Goal: Task Accomplishment & Management: Complete application form

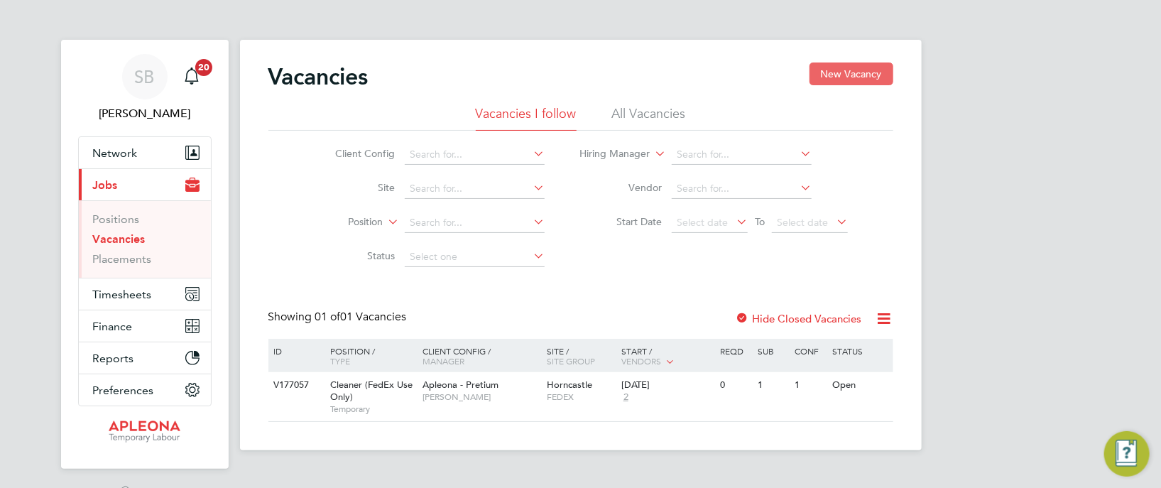
click at [839, 74] on button "New Vacancy" at bounding box center [852, 74] width 84 height 23
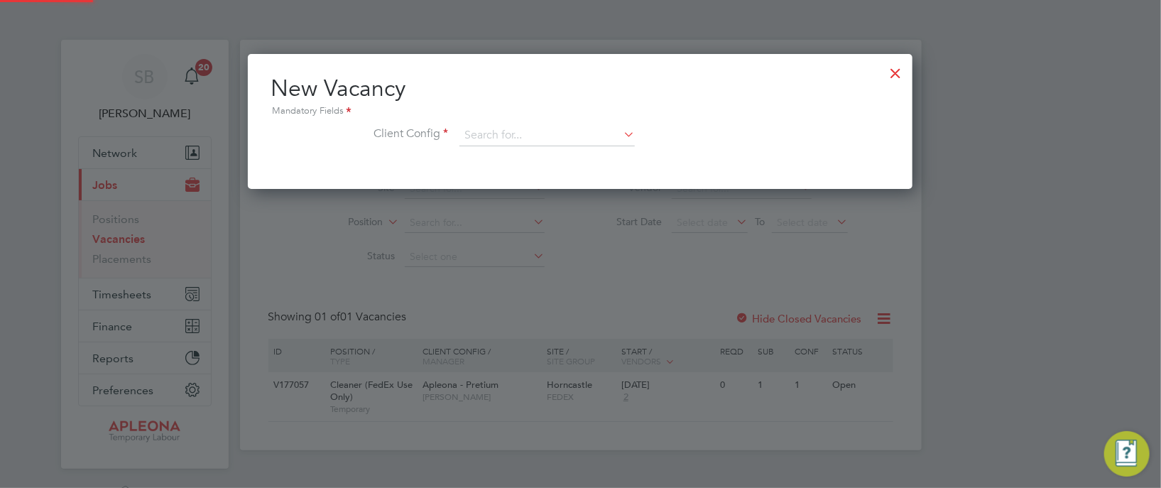
scroll to position [134, 665]
click at [532, 136] on input at bounding box center [547, 135] width 175 height 21
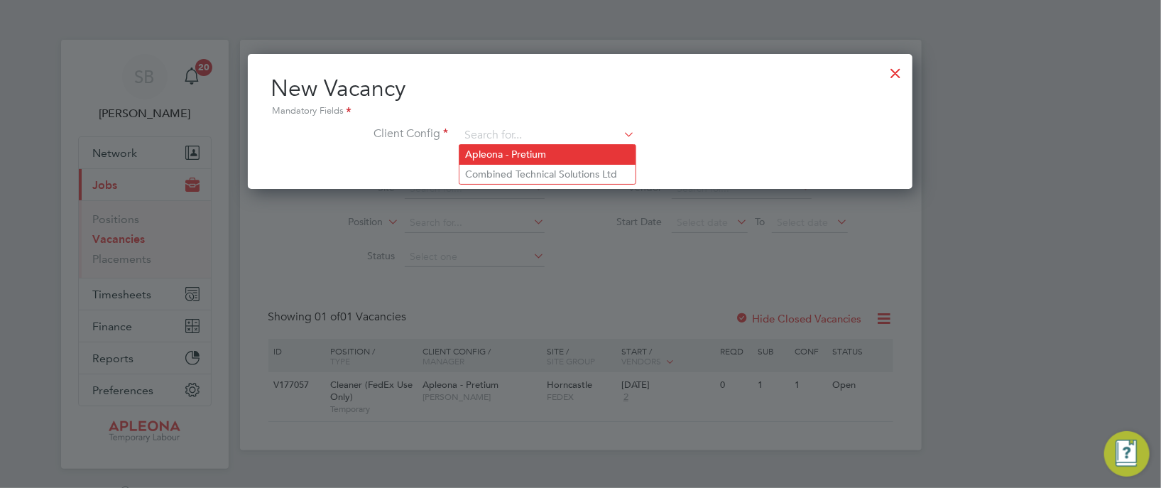
click at [533, 149] on li "Apleona - Pretium" at bounding box center [548, 154] width 176 height 19
type input "Apleona - Pretium"
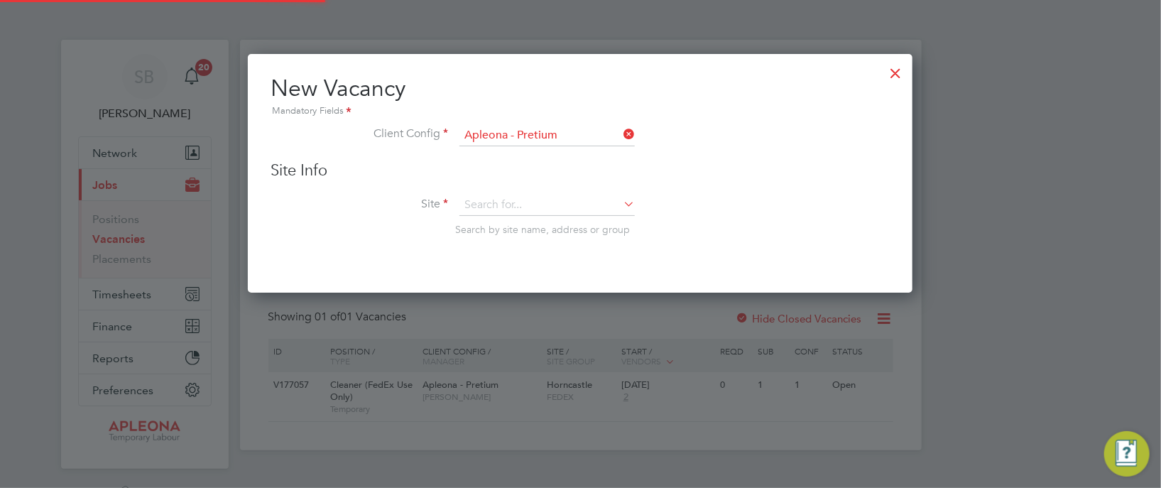
scroll to position [237, 665]
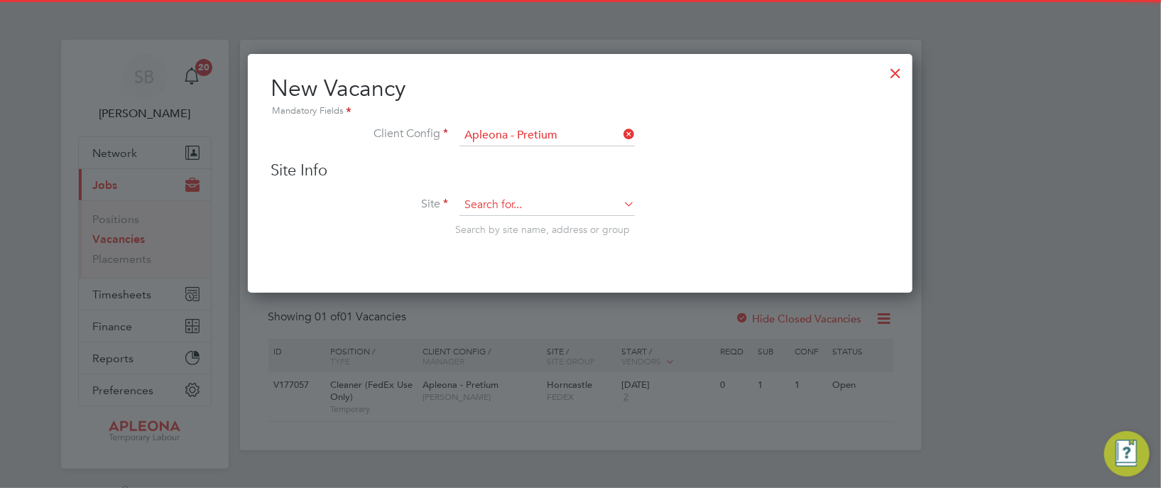
click at [526, 197] on input at bounding box center [547, 205] width 175 height 21
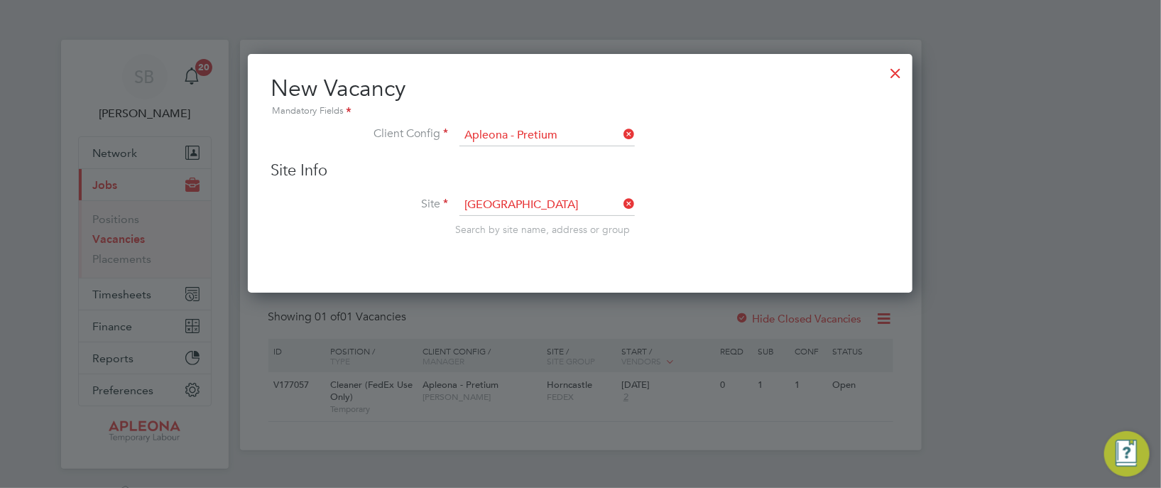
click at [537, 392] on li "Leeds - Morley" at bounding box center [561, 395] width 202 height 19
type input "Leeds - Morley"
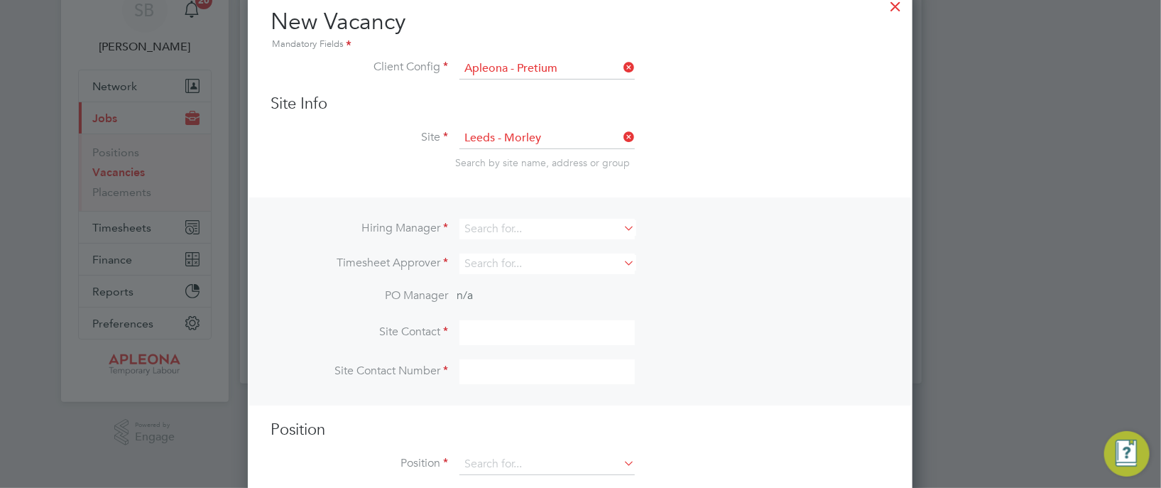
scroll to position [92, 0]
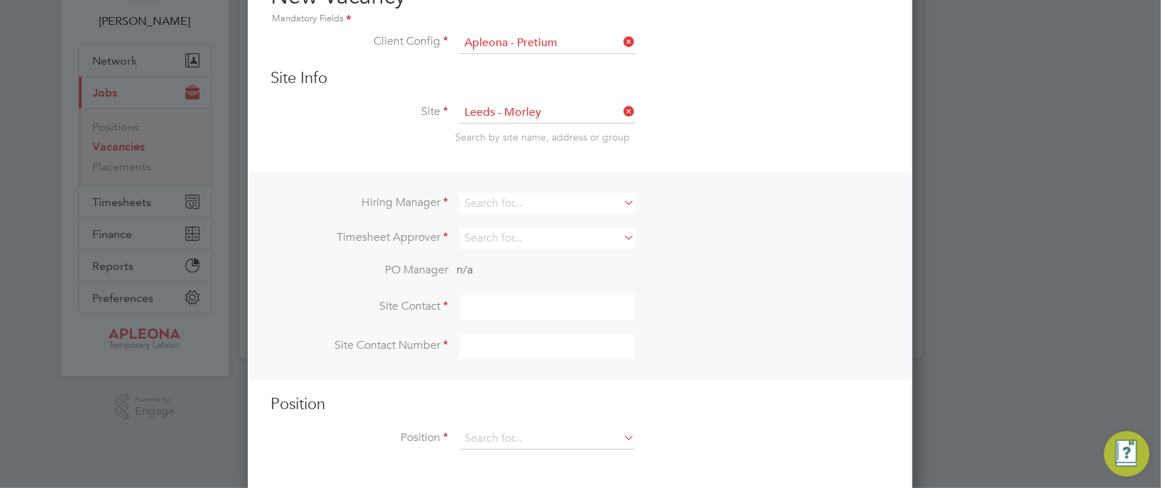
click at [621, 200] on icon at bounding box center [621, 202] width 0 height 20
click at [608, 221] on li "[PERSON_NAME]" at bounding box center [548, 221] width 176 height 19
type input "[PERSON_NAME]"
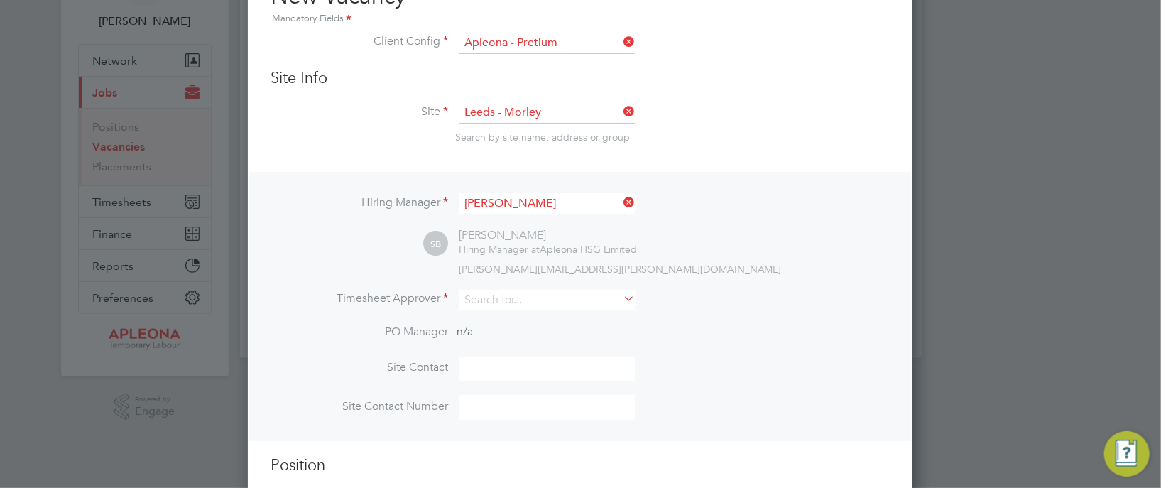
scroll to position [589, 665]
click at [621, 298] on icon at bounding box center [621, 298] width 0 height 20
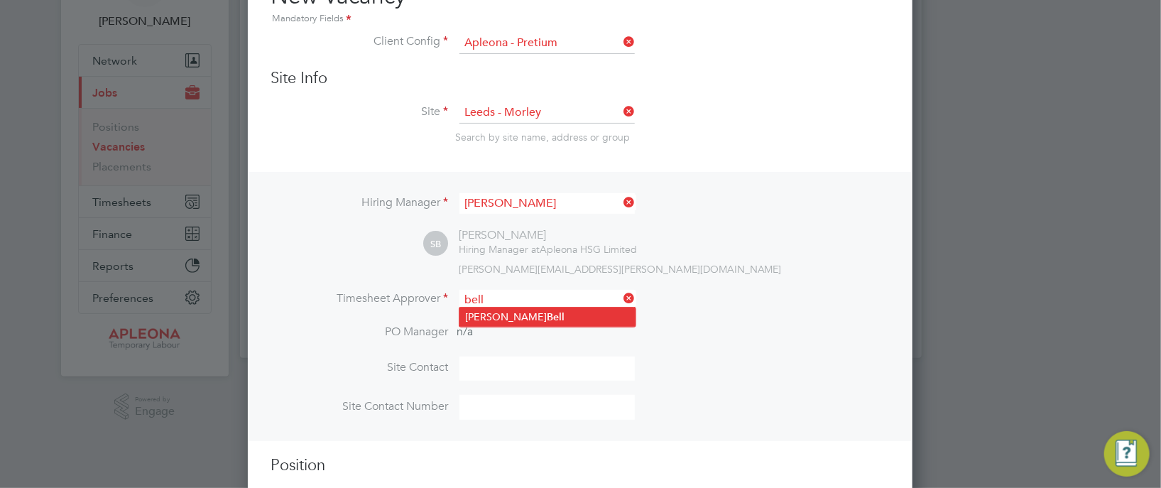
click at [566, 320] on li "[PERSON_NAME]" at bounding box center [548, 317] width 176 height 19
type input "[PERSON_NAME]"
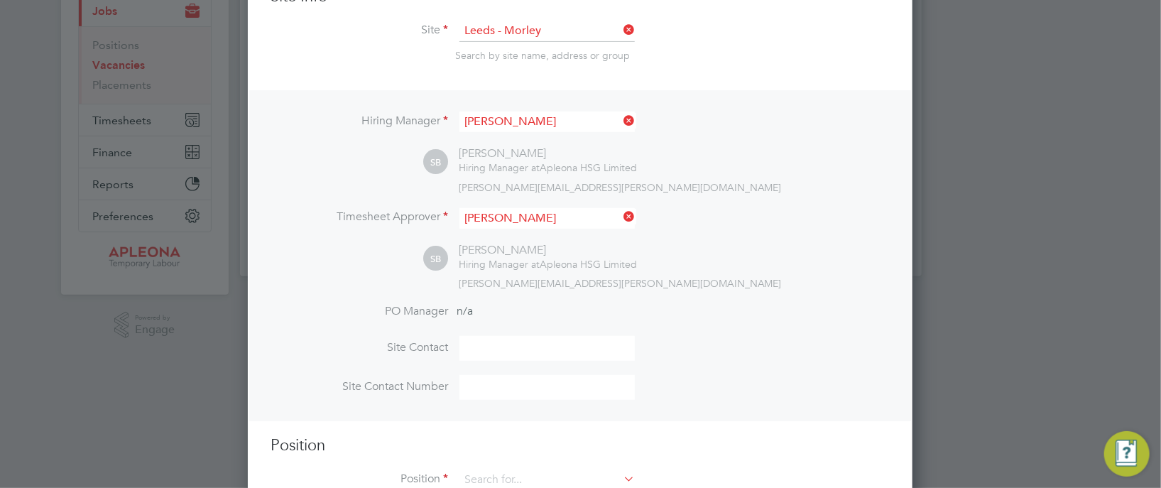
scroll to position [217, 0]
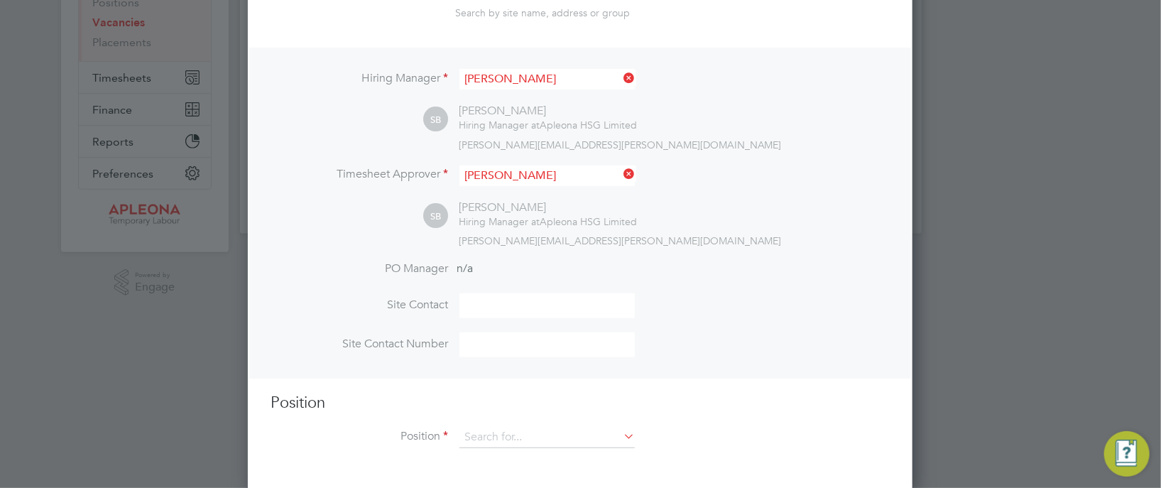
click at [621, 435] on icon at bounding box center [621, 436] width 0 height 20
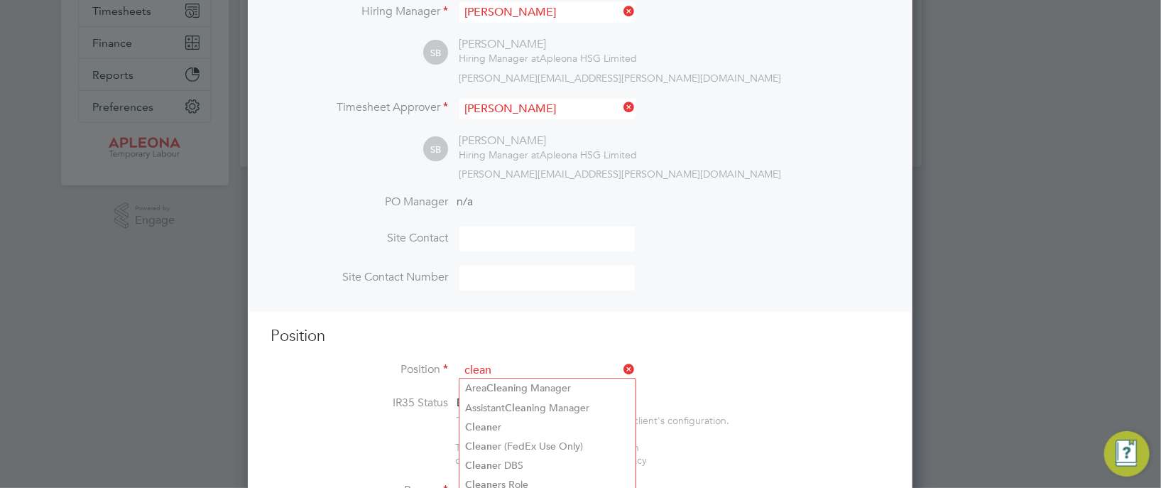
scroll to position [323, 0]
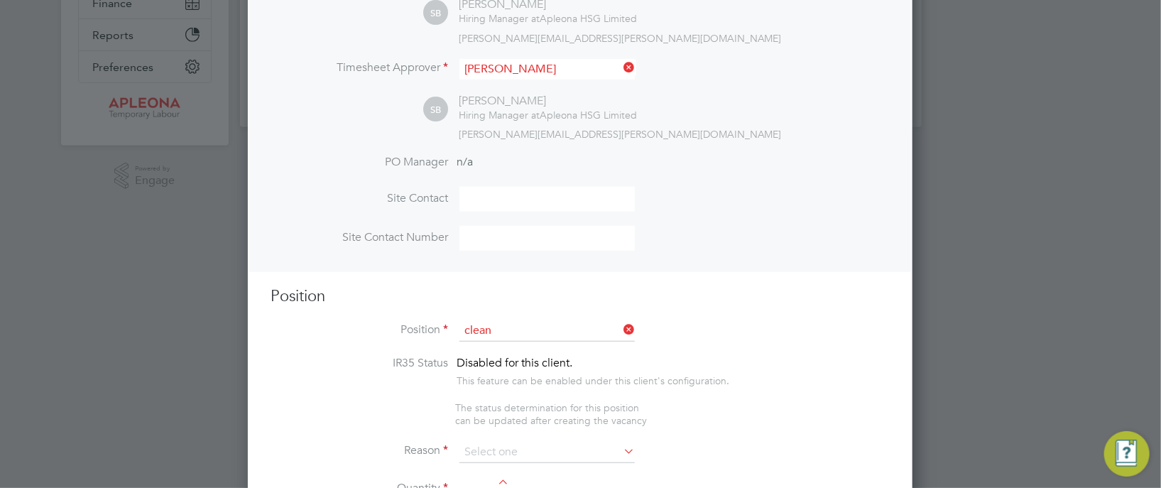
click at [537, 410] on li "Clean er (FedEx Use Only)" at bounding box center [548, 406] width 176 height 19
type input "Cleaner (FedEx Use Only)"
type textarea "**LorEm Ipsumdo Sitametconse** **Adipisc EL sedd ei tempori ut labo et dolorem …"
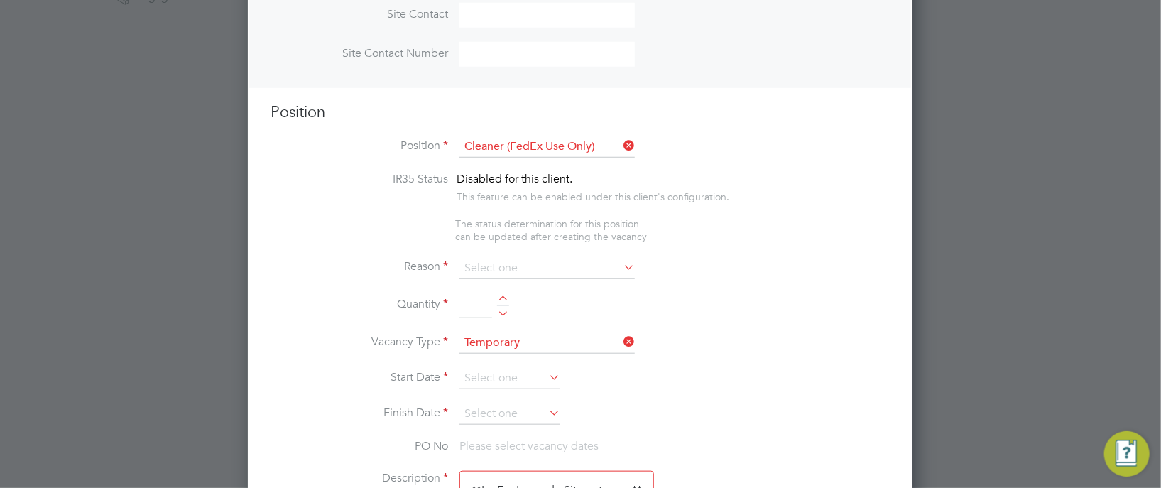
scroll to position [536, 0]
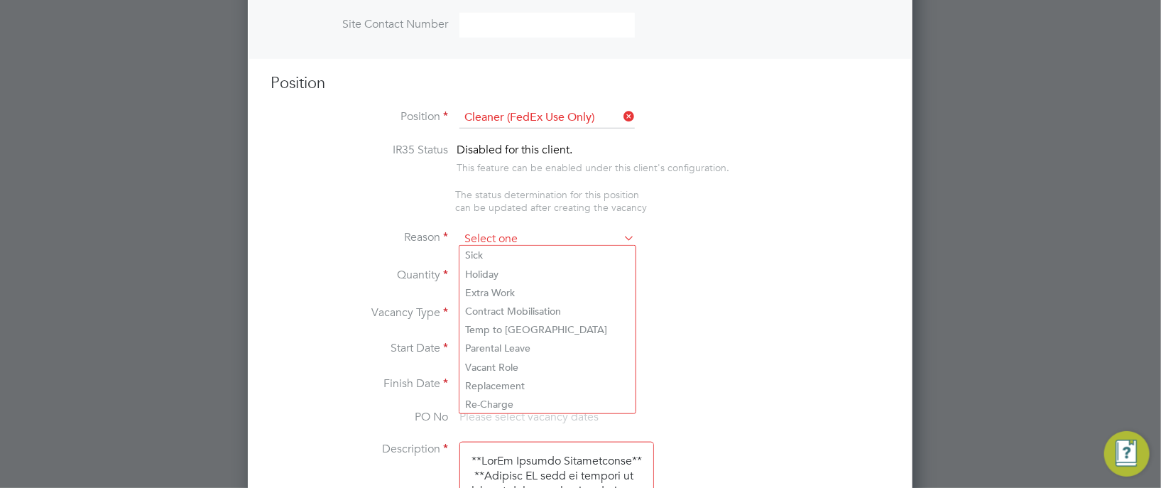
click at [474, 234] on input at bounding box center [547, 239] width 175 height 21
click at [487, 270] on li "Holiday" at bounding box center [548, 274] width 176 height 18
type input "Holiday"
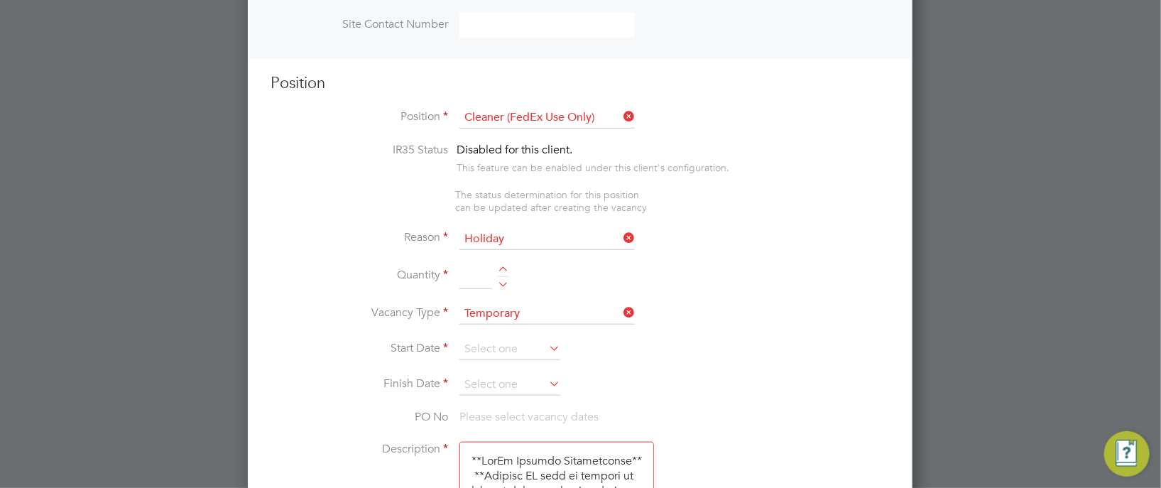
click at [500, 266] on div at bounding box center [503, 271] width 12 height 10
type input "1"
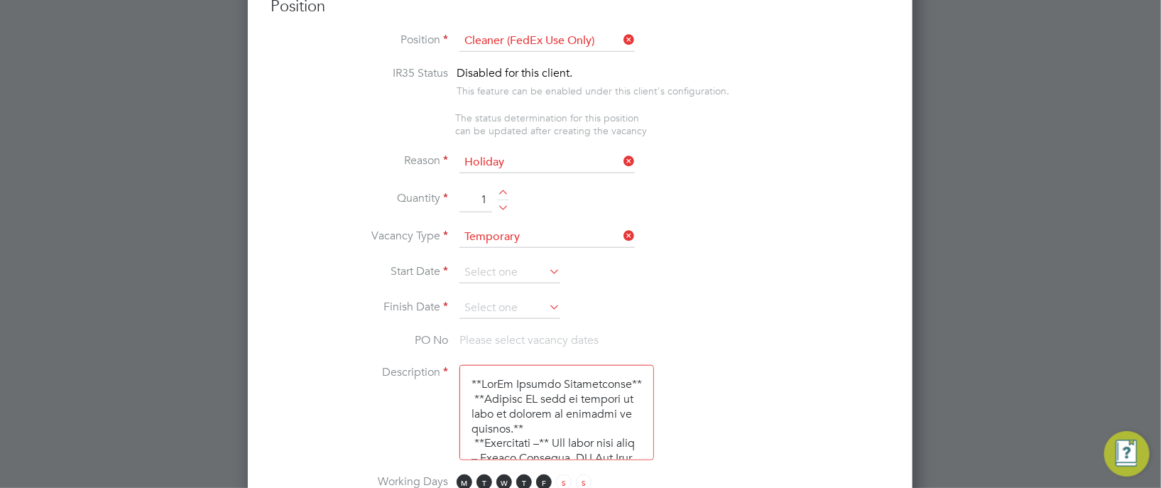
scroll to position [643, 0]
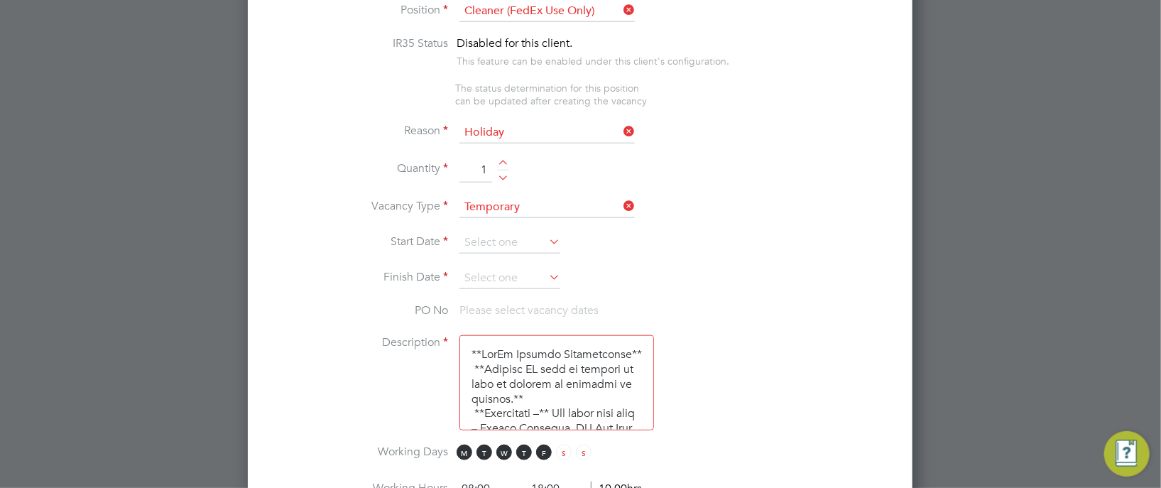
click at [546, 240] on icon at bounding box center [546, 242] width 0 height 20
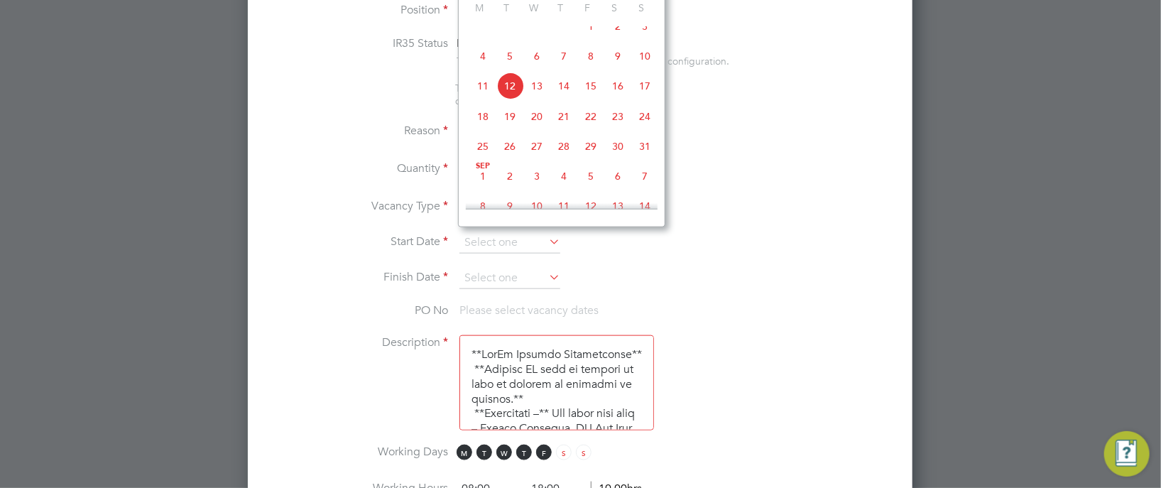
click at [592, 99] on span "15" at bounding box center [590, 85] width 27 height 27
type input "[DATE]"
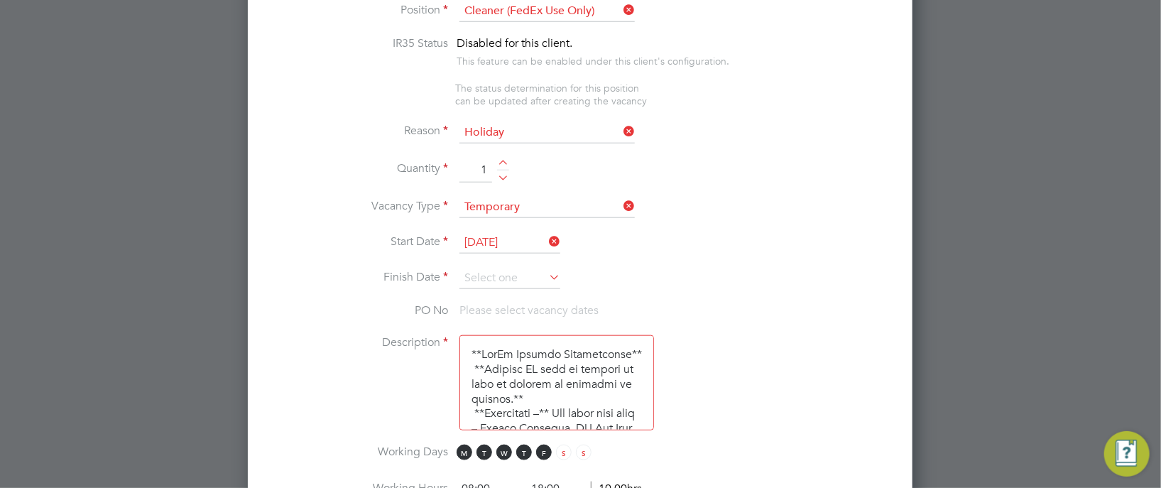
click at [546, 271] on icon at bounding box center [546, 277] width 0 height 20
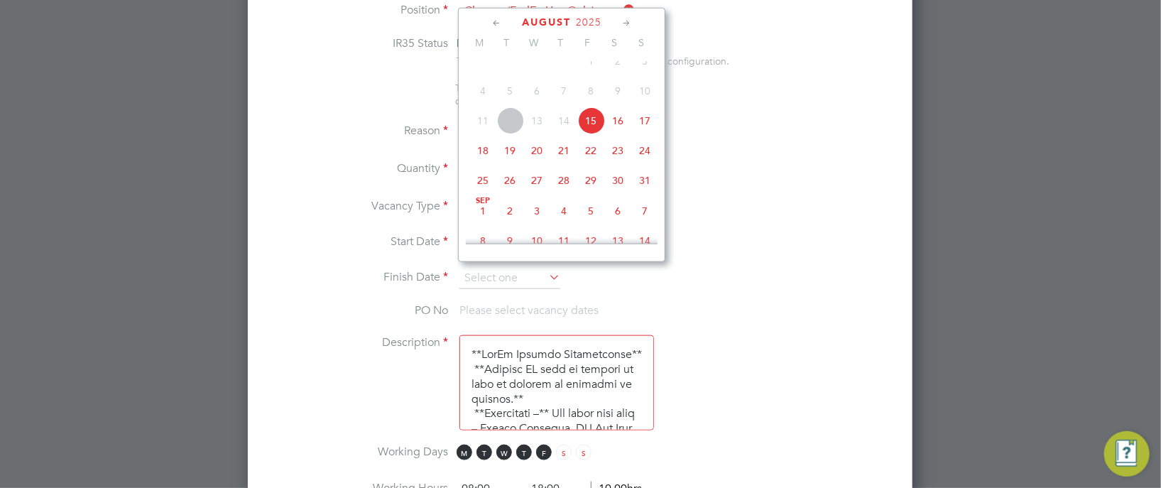
click at [592, 134] on span "15" at bounding box center [590, 120] width 27 height 27
type input "[DATE]"
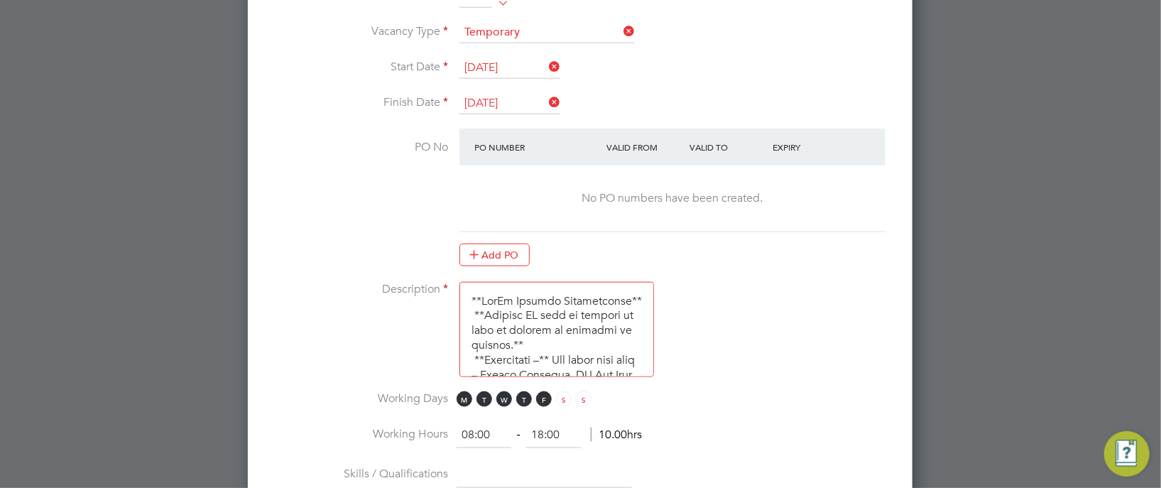
scroll to position [962, 0]
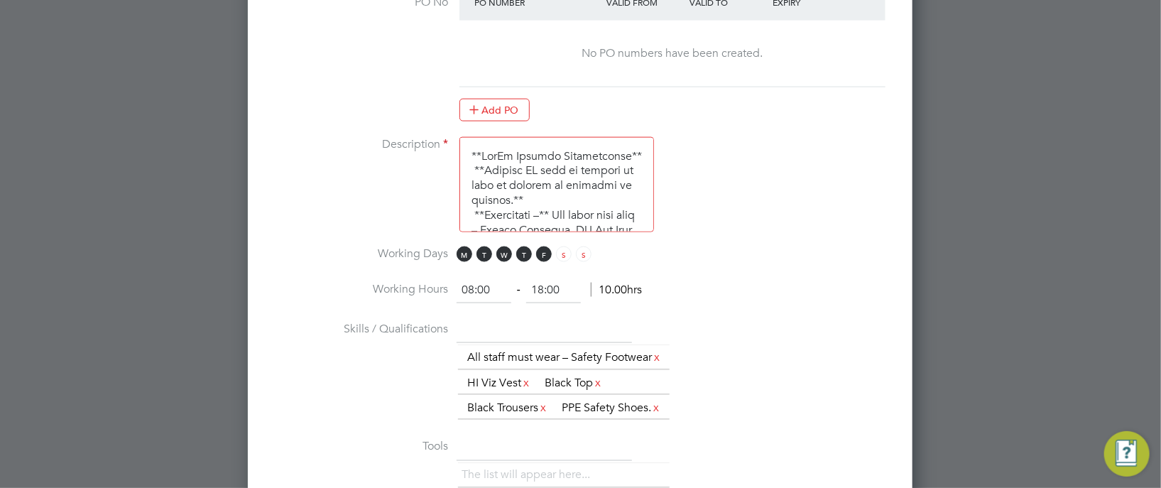
click at [474, 281] on input "08:00" at bounding box center [484, 291] width 55 height 26
type input "09:00"
drag, startPoint x: 543, startPoint y: 281, endPoint x: 541, endPoint y: 291, distance: 9.7
click at [543, 281] on input "18:00" at bounding box center [553, 291] width 55 height 26
type input "13:00"
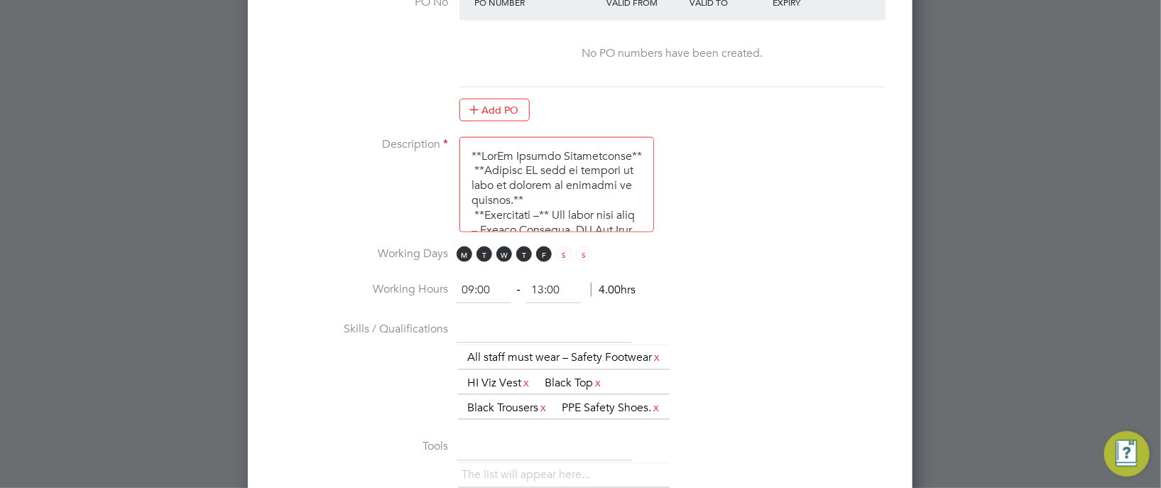
click at [692, 283] on li "Working Hours 09:00 ‐ 13:00 4.00hrs" at bounding box center [580, 298] width 619 height 40
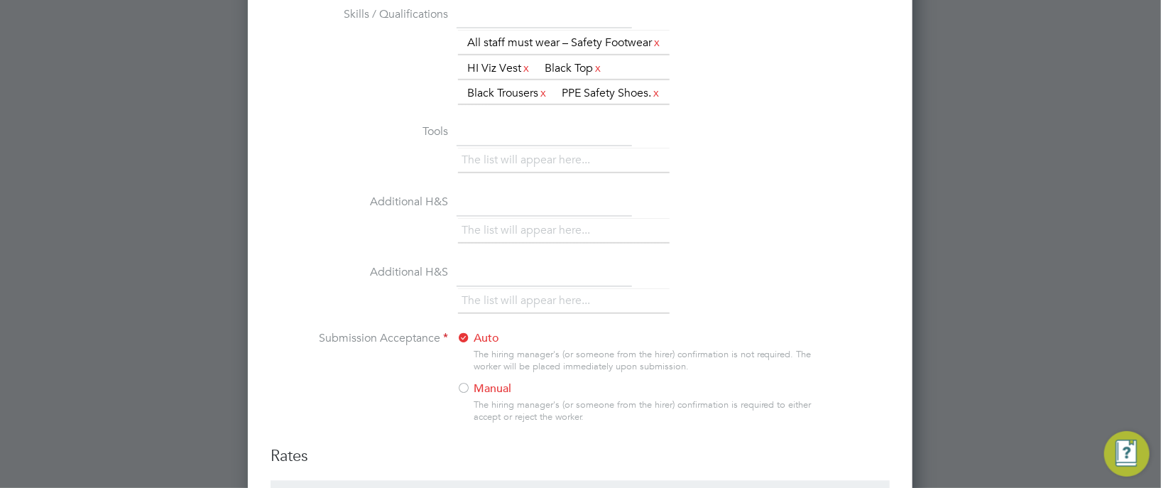
scroll to position [1282, 0]
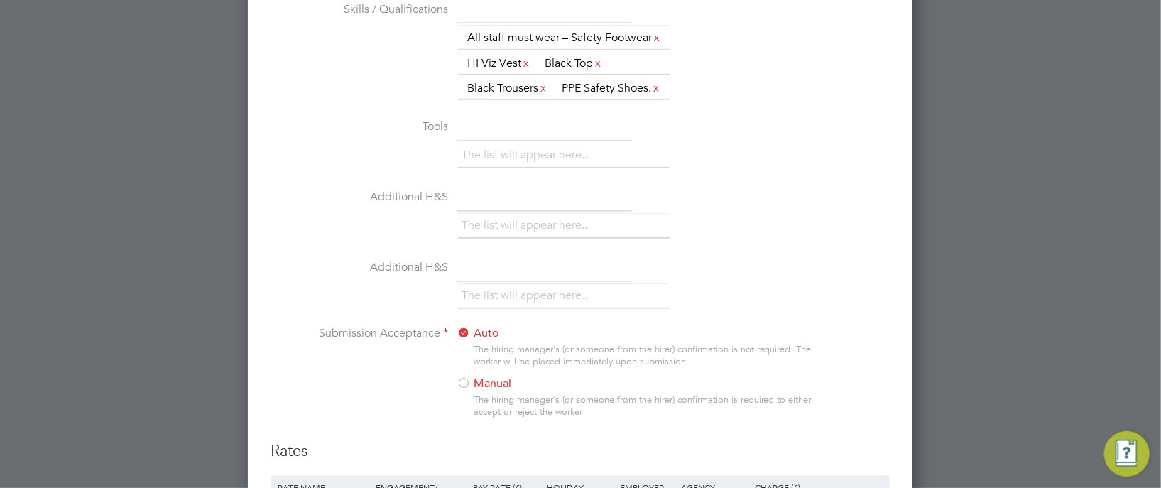
click at [465, 392] on div at bounding box center [464, 385] width 14 height 14
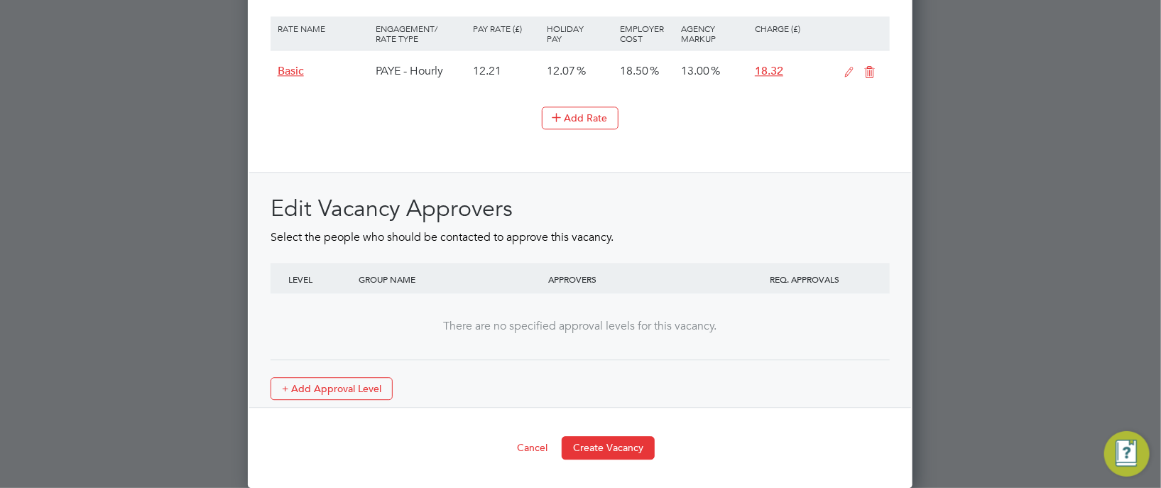
scroll to position [1771, 0]
click at [591, 452] on button "Create Vacancy" at bounding box center [608, 447] width 93 height 23
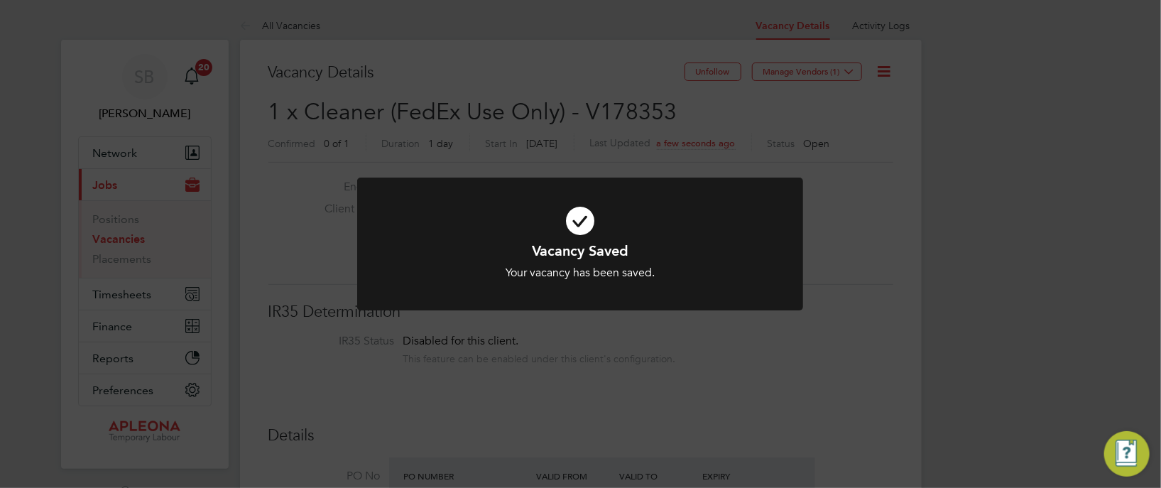
click at [703, 107] on div "Vacancy Saved Your vacancy has been saved. Cancel Okay" at bounding box center [580, 244] width 1161 height 488
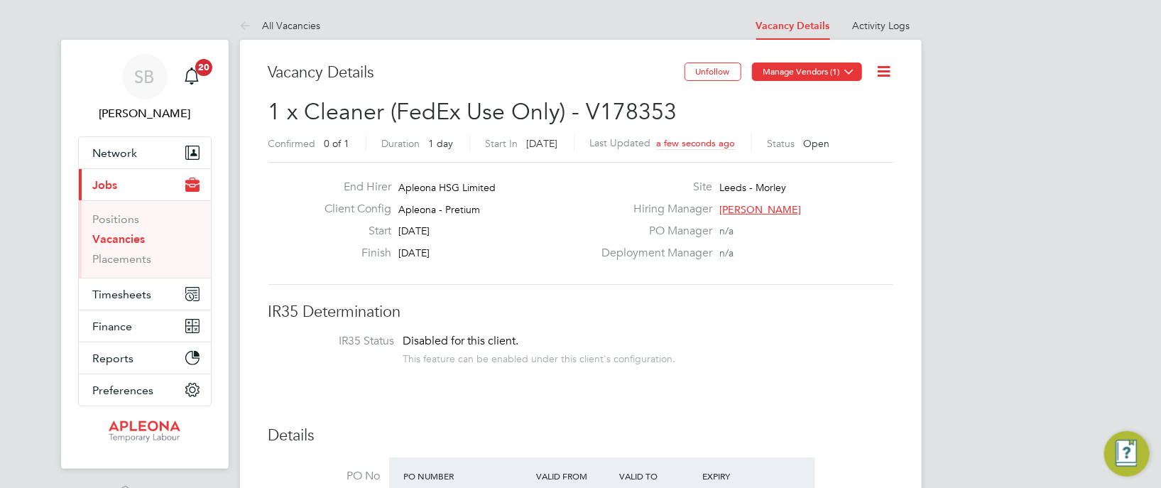
click at [855, 72] on icon at bounding box center [850, 71] width 11 height 11
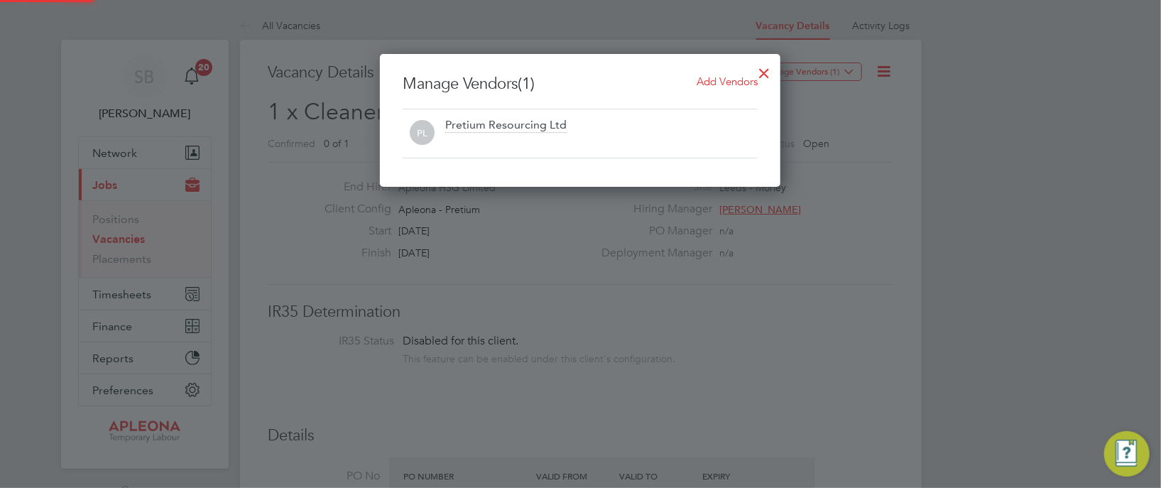
scroll to position [133, 401]
click at [694, 80] on h3 "Manage Vendors (1) Add Vendors" at bounding box center [580, 84] width 355 height 21
click at [725, 72] on div "Manage Vendors (1) Add Vendors PL Pretium Resourcing Ltd" at bounding box center [580, 120] width 401 height 133
click at [729, 77] on span "Add Vendors" at bounding box center [727, 81] width 61 height 13
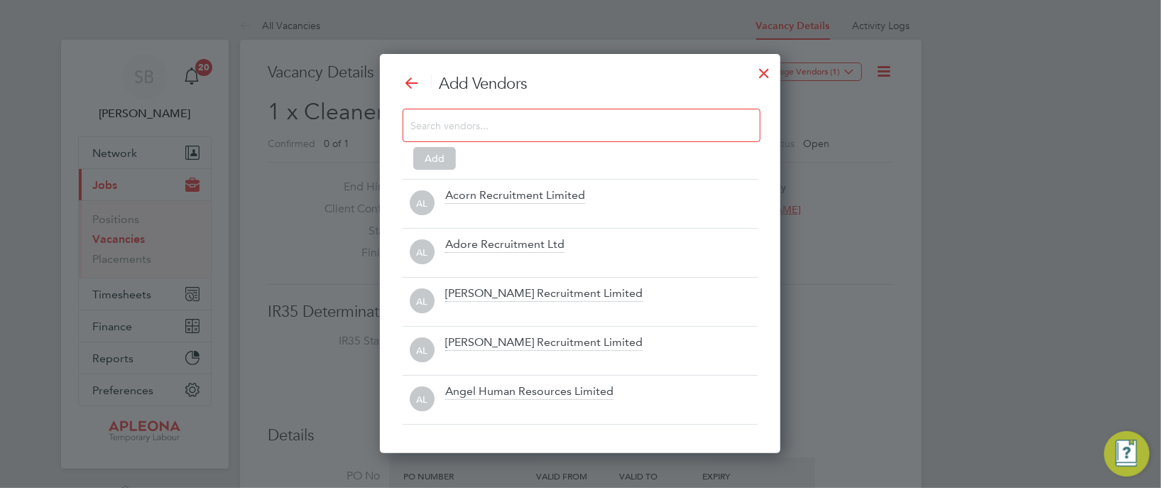
scroll to position [398, 401]
click at [501, 122] on input at bounding box center [571, 125] width 320 height 18
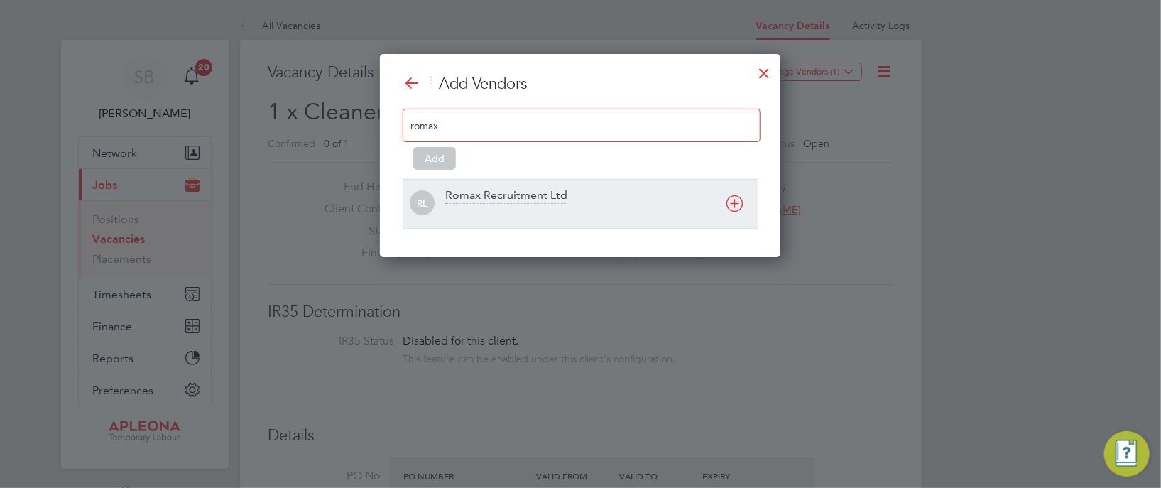
type input "romax"
click at [548, 214] on div at bounding box center [601, 213] width 313 height 14
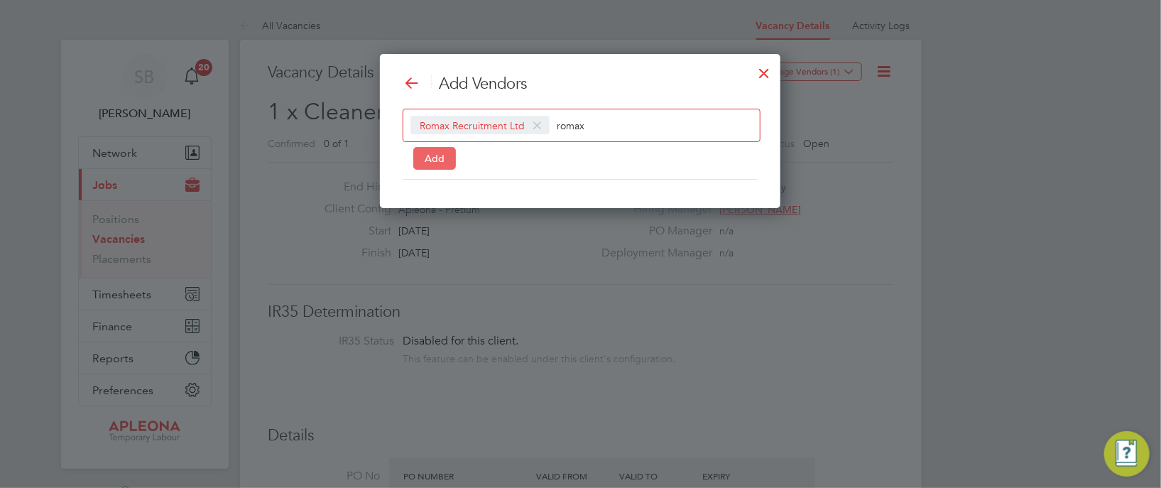
click at [439, 154] on button "Add" at bounding box center [434, 158] width 43 height 23
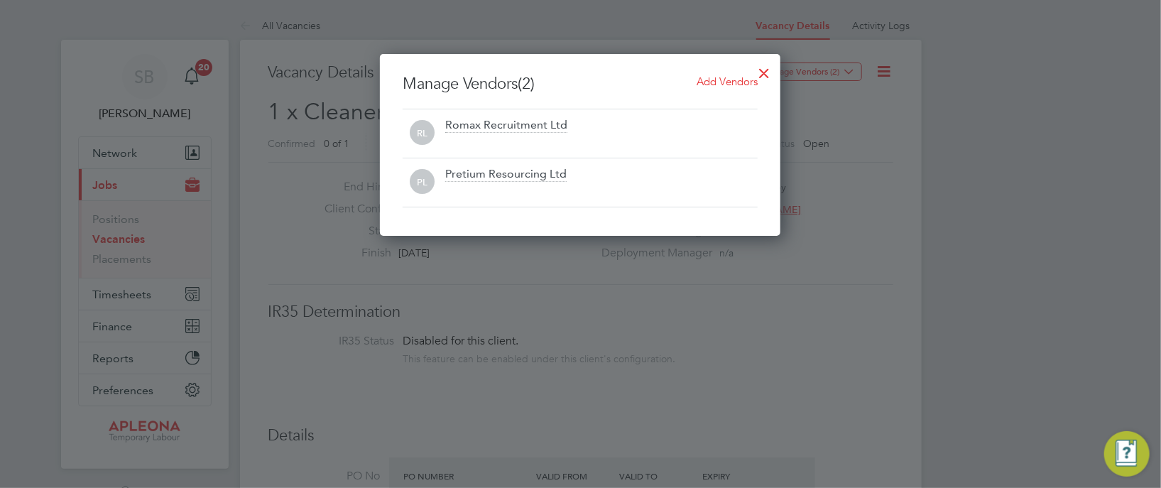
click at [733, 75] on span "Add Vendors" at bounding box center [727, 81] width 61 height 13
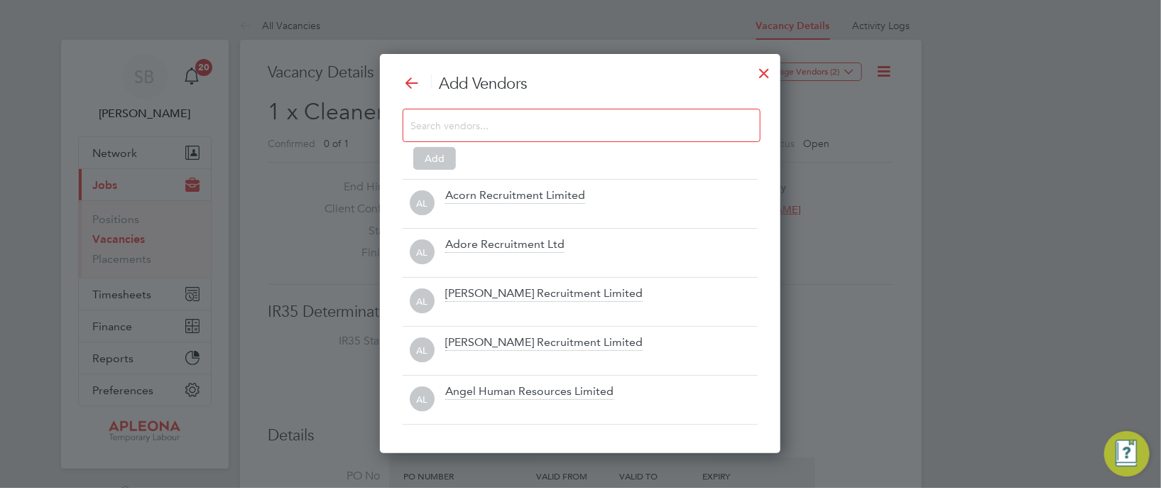
scroll to position [398, 401]
click at [761, 74] on div at bounding box center [764, 70] width 26 height 26
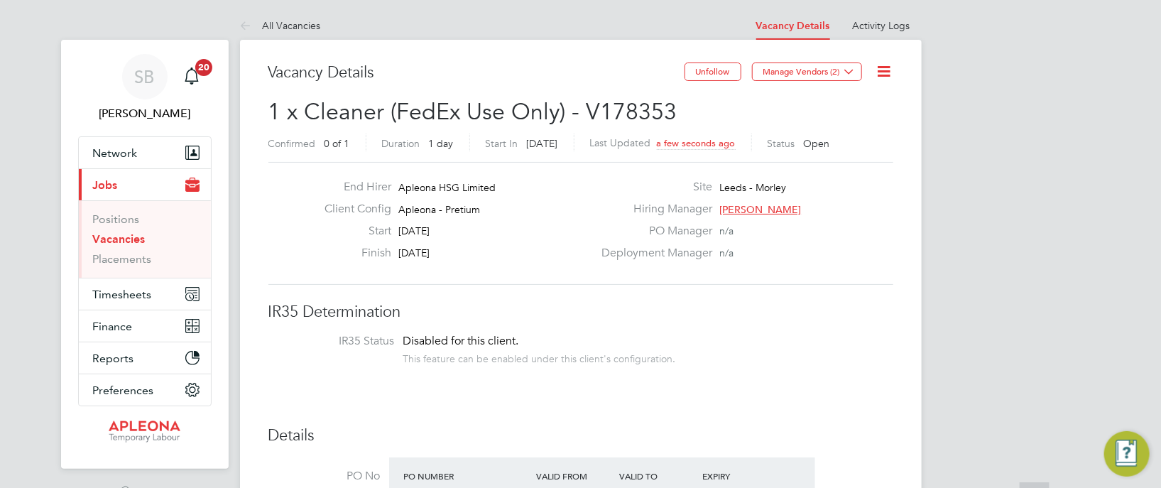
scroll to position [0, 0]
click at [129, 254] on link "Placements" at bounding box center [122, 258] width 59 height 13
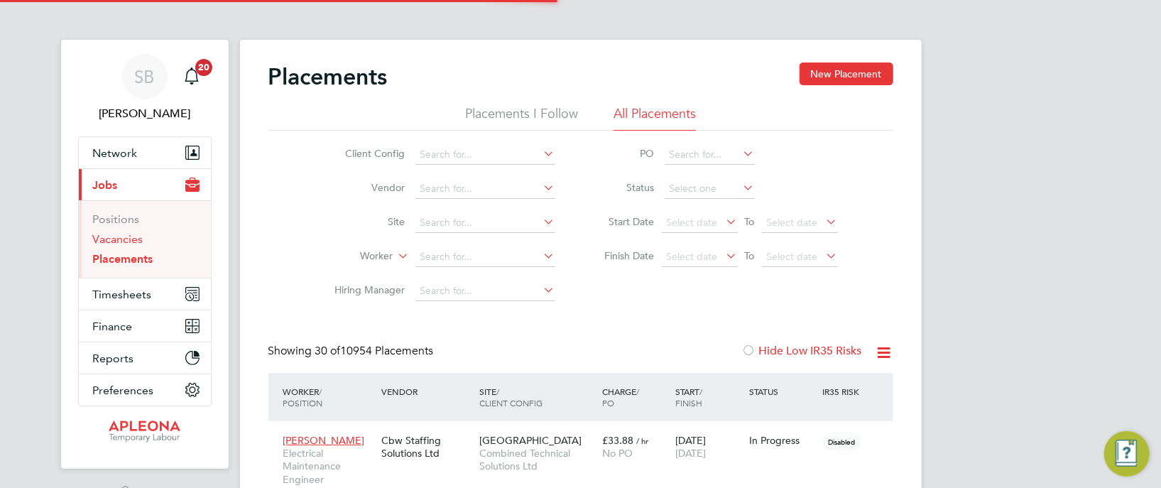
scroll to position [53, 123]
click at [126, 234] on link "Vacancies" at bounding box center [118, 238] width 50 height 13
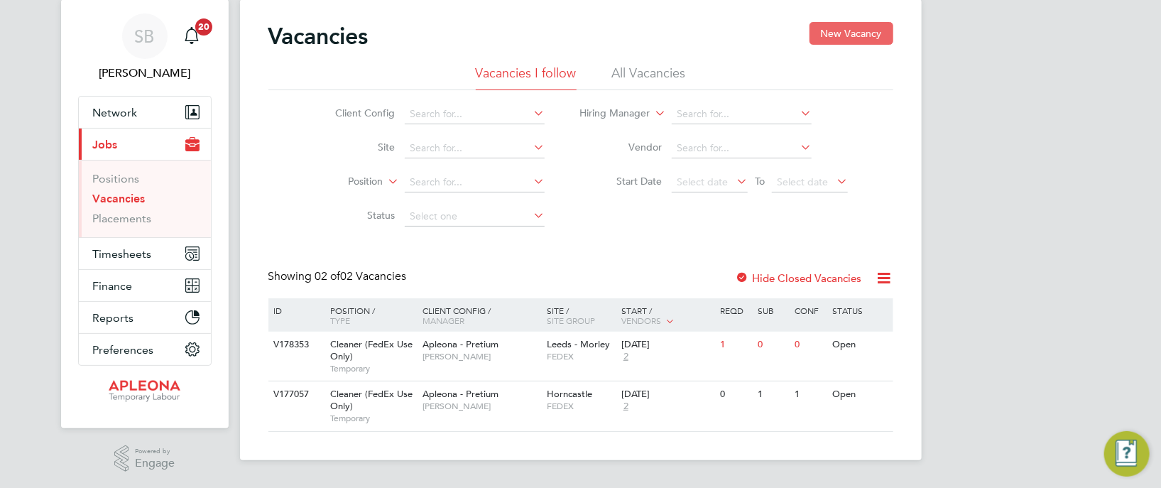
click at [864, 33] on button "New Vacancy" at bounding box center [852, 33] width 84 height 23
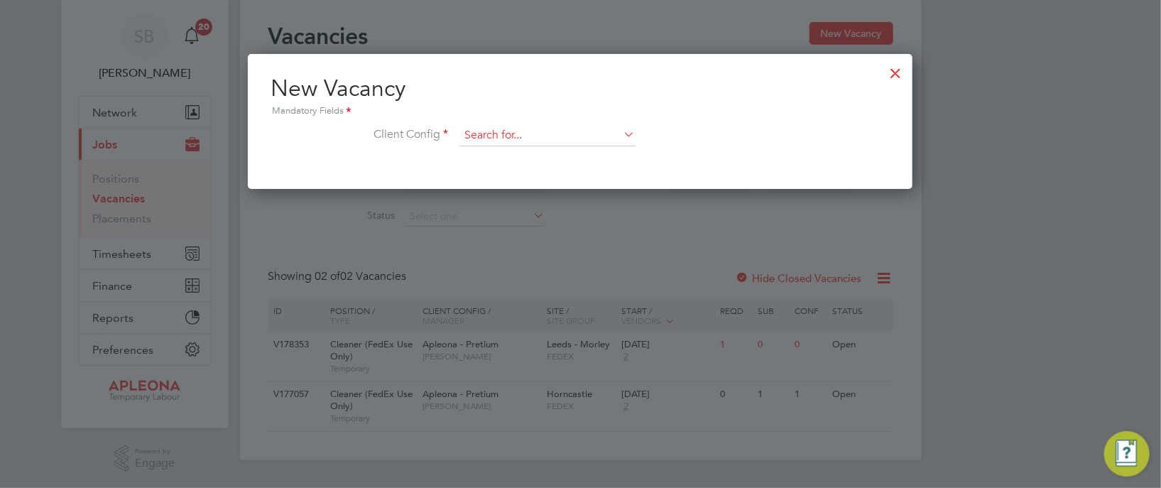
click at [518, 134] on input at bounding box center [547, 135] width 175 height 21
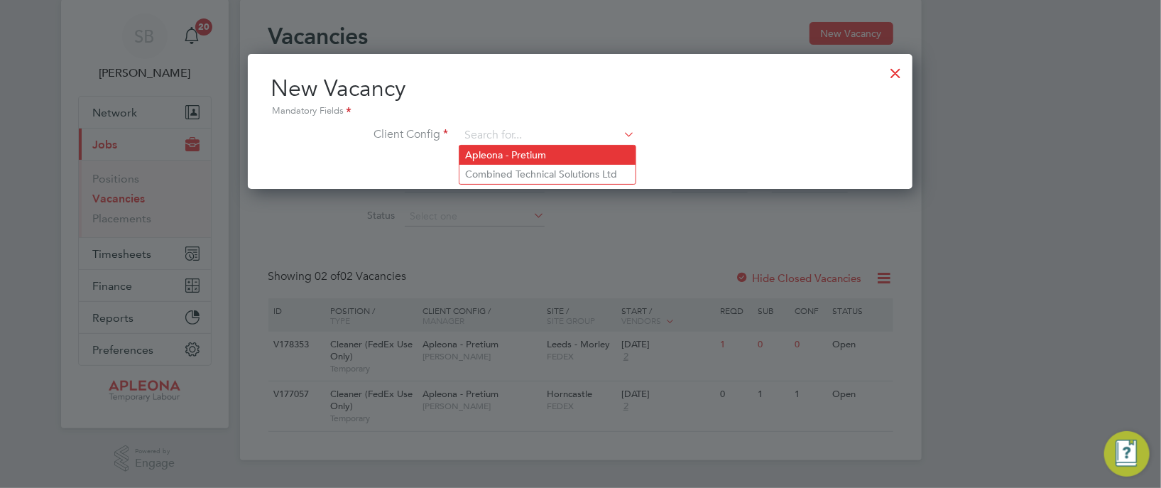
click at [523, 150] on li "Apleona - Pretium" at bounding box center [548, 155] width 176 height 19
type input "Apleona - Pretium"
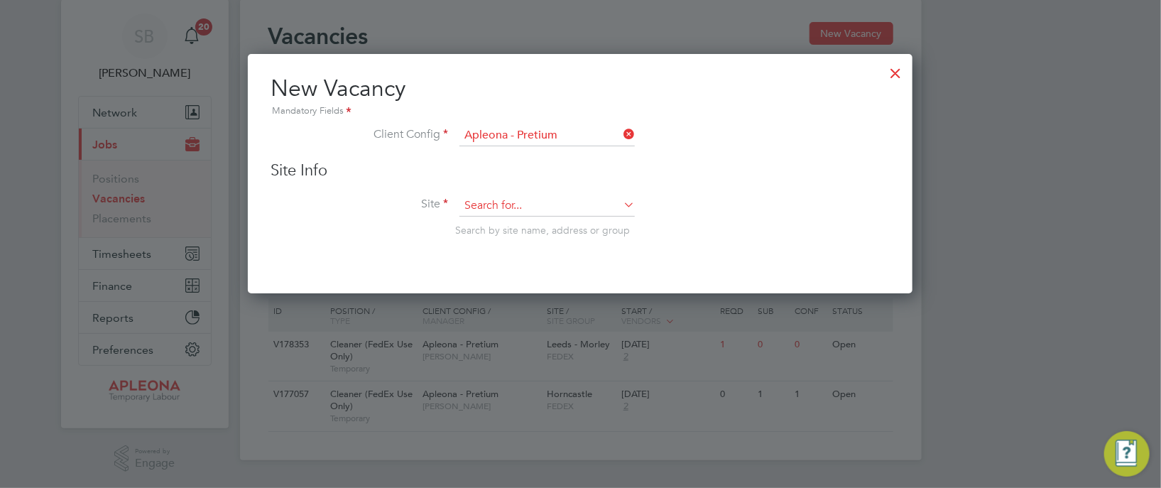
click at [570, 201] on input at bounding box center [547, 205] width 175 height 21
type input "ramsbottom"
click at [602, 243] on li "Ramsb ottom - Railway St" at bounding box center [548, 243] width 176 height 19
type input "Ramsbottom - Railway St"
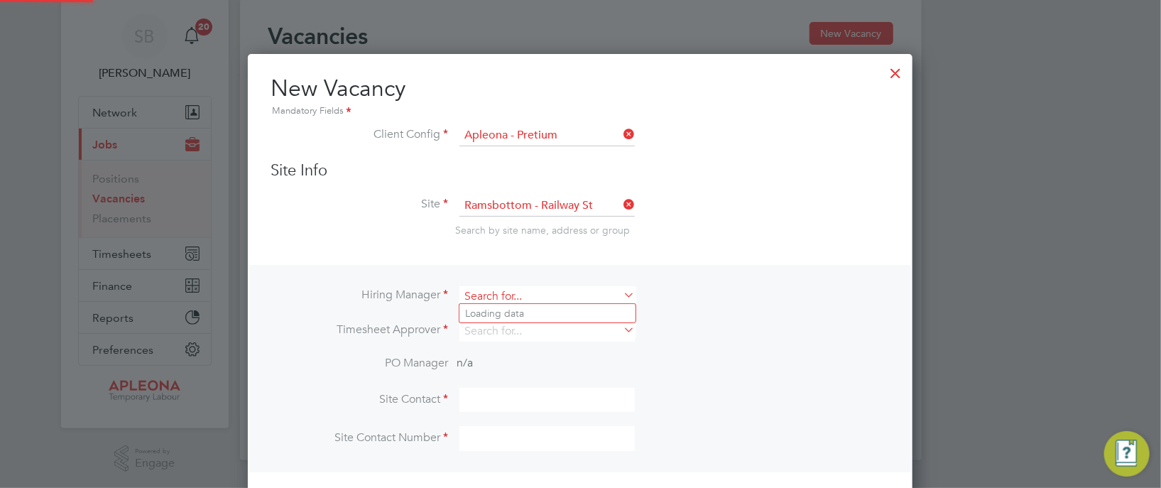
click at [615, 294] on input at bounding box center [547, 296] width 175 height 21
click at [550, 315] on li "[PERSON_NAME]" at bounding box center [548, 313] width 176 height 19
type input "[PERSON_NAME]"
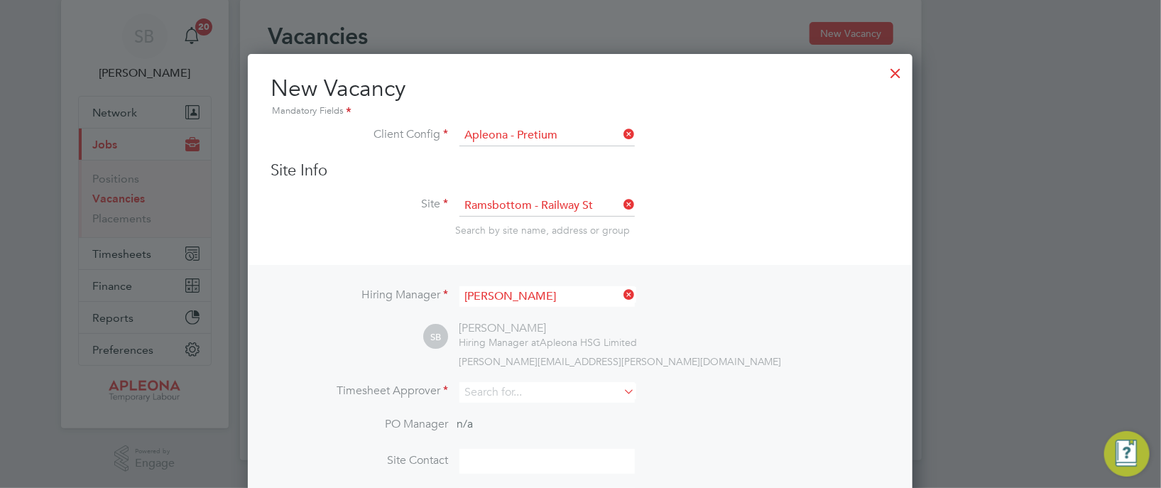
scroll to position [589, 665]
click at [494, 388] on input at bounding box center [547, 392] width 175 height 21
click at [499, 411] on li "[PERSON_NAME]" at bounding box center [548, 410] width 176 height 19
type input "[PERSON_NAME]"
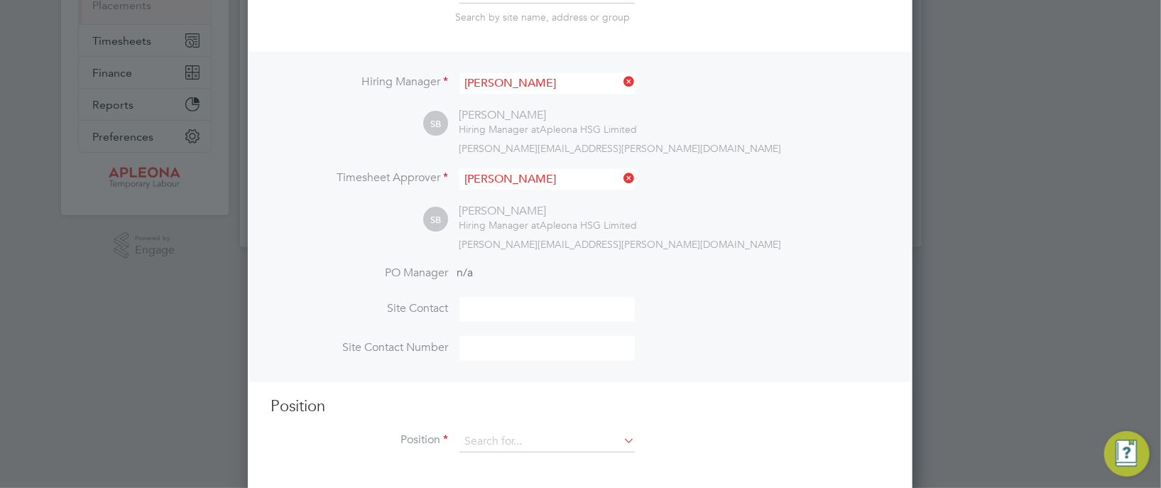
scroll to position [257, 0]
click at [486, 432] on input at bounding box center [547, 438] width 175 height 21
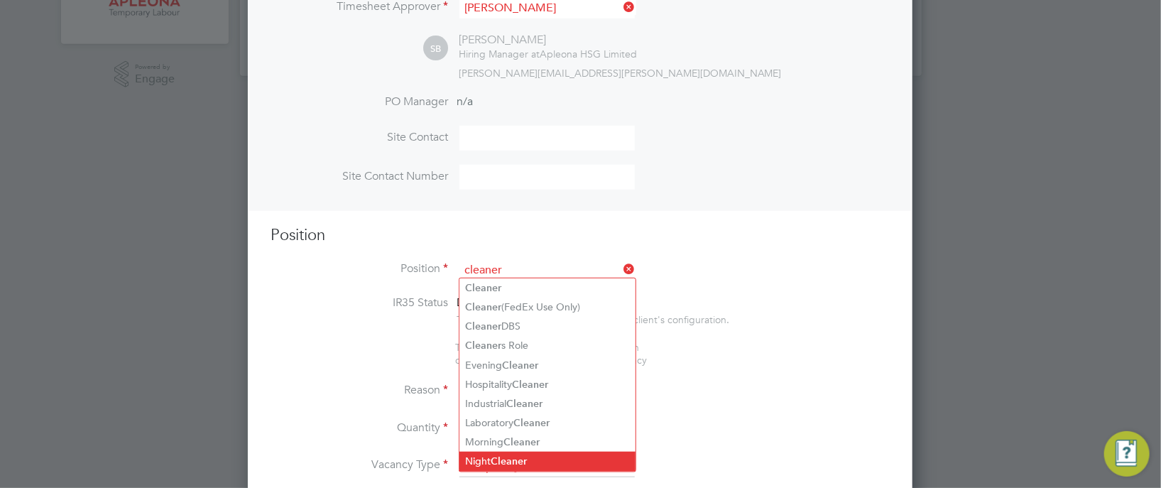
scroll to position [470, 0]
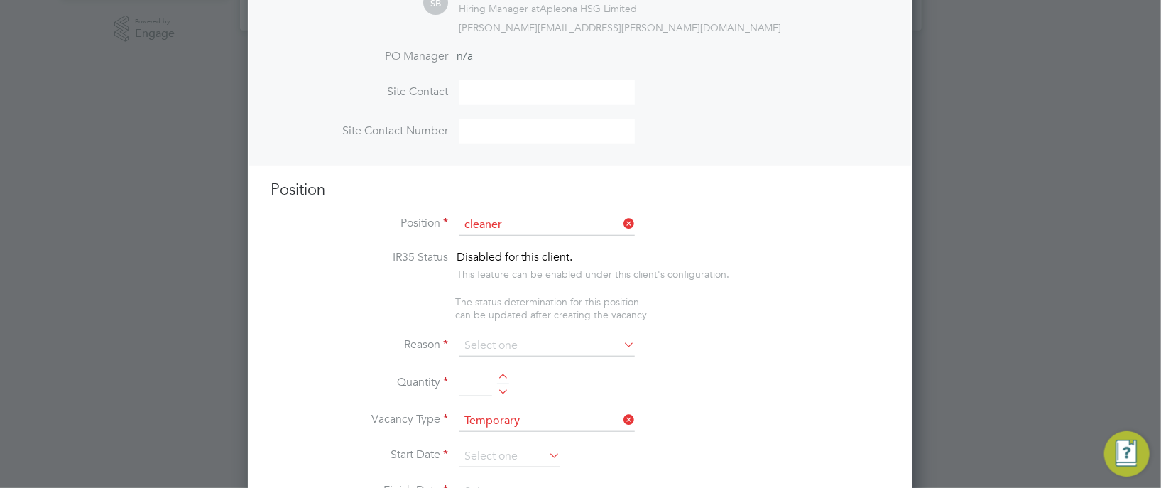
click at [533, 254] on li "Cleaner (FedEx Use Only)" at bounding box center [548, 261] width 176 height 19
type input "Cleaner (FedEx Use Only)"
type textarea "**LorEm Ipsumdo Sitametconse** **Adipisc EL sedd ei tempori ut labo et dolorem …"
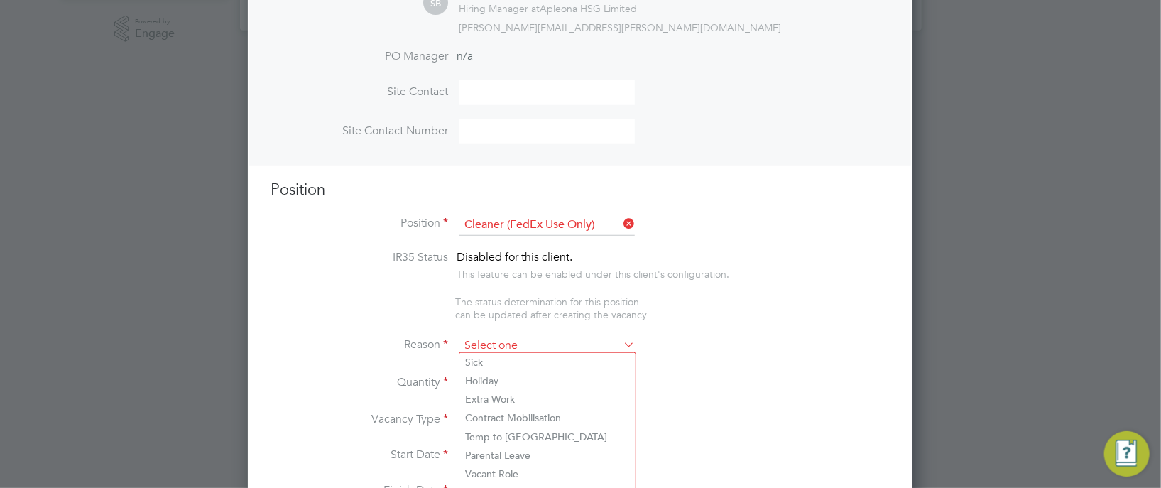
click at [498, 342] on input at bounding box center [547, 345] width 175 height 21
click at [482, 379] on li "Holiday" at bounding box center [548, 380] width 176 height 18
type input "Holiday"
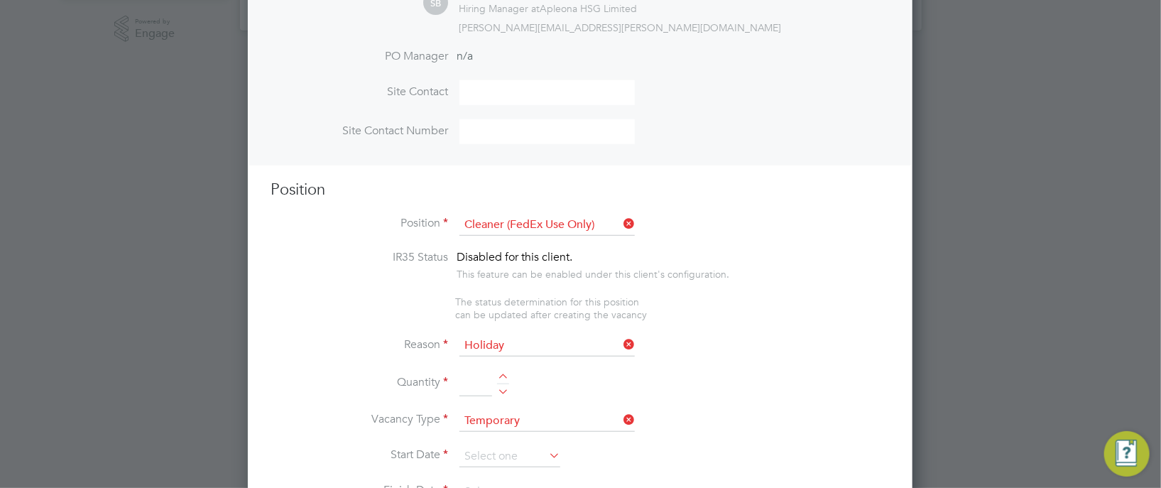
click at [503, 374] on div at bounding box center [503, 379] width 12 height 10
type input "1"
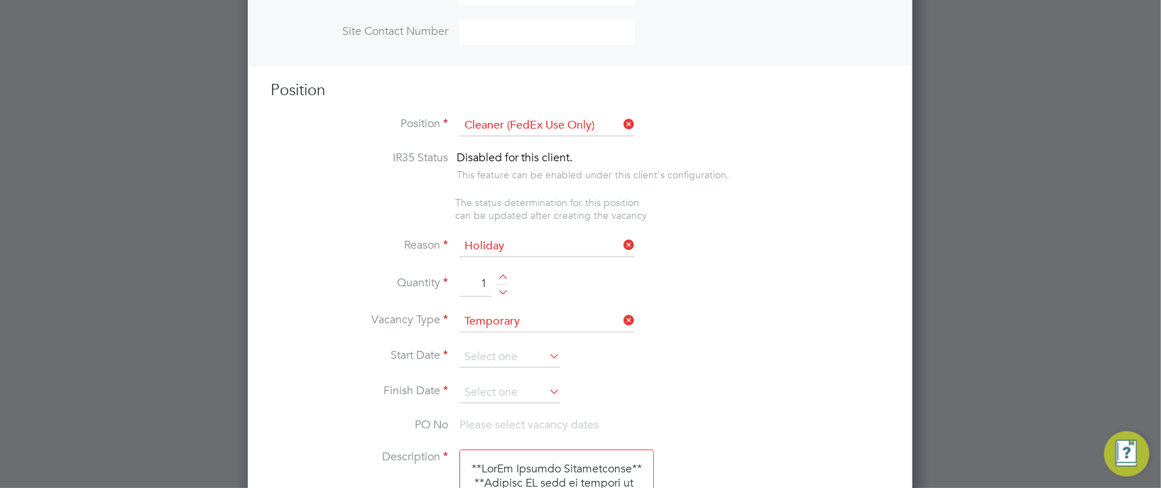
scroll to position [577, 0]
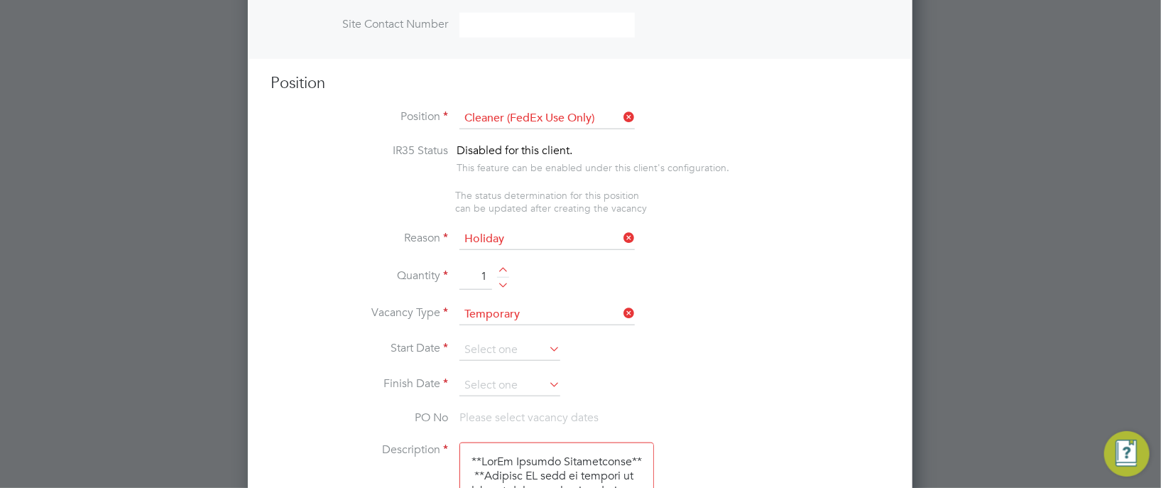
click at [546, 343] on icon at bounding box center [546, 349] width 0 height 20
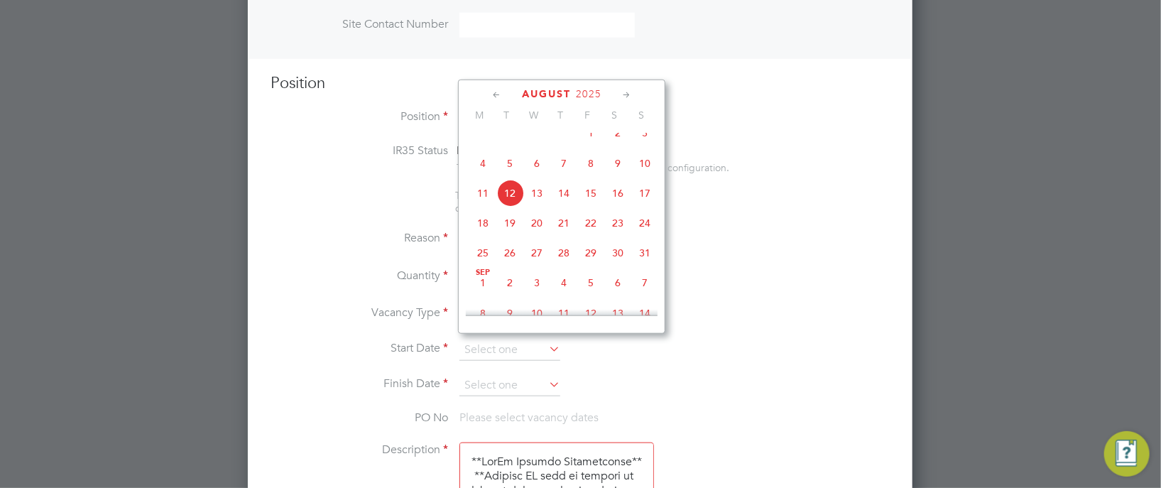
click at [566, 205] on span "14" at bounding box center [563, 193] width 27 height 27
type input "[DATE]"
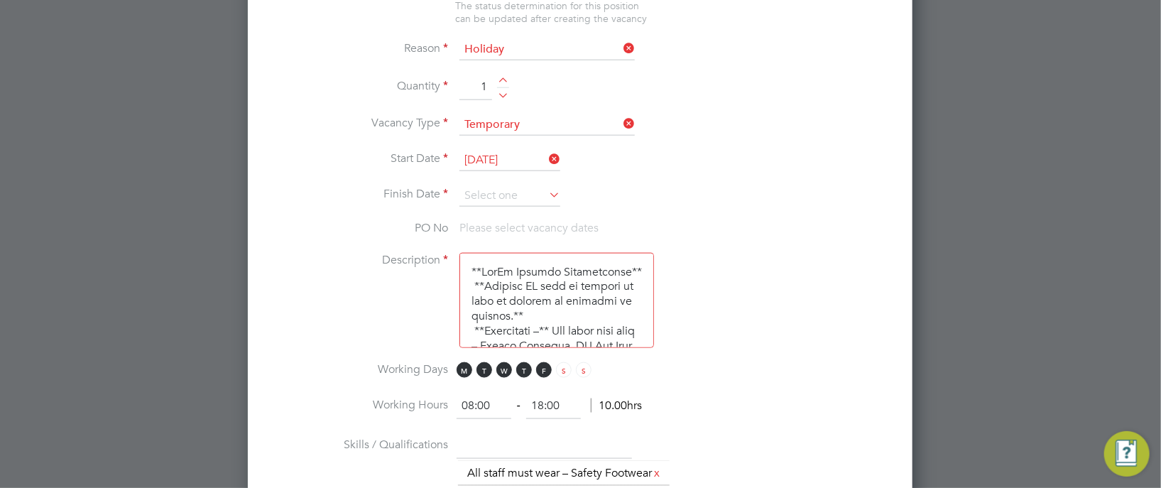
scroll to position [790, 0]
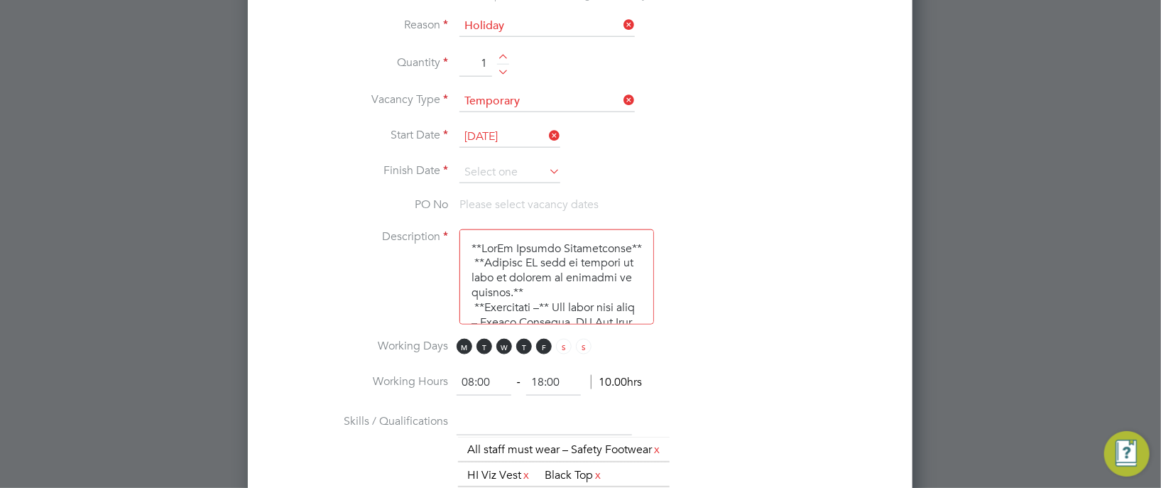
click at [546, 166] on icon at bounding box center [546, 171] width 0 height 20
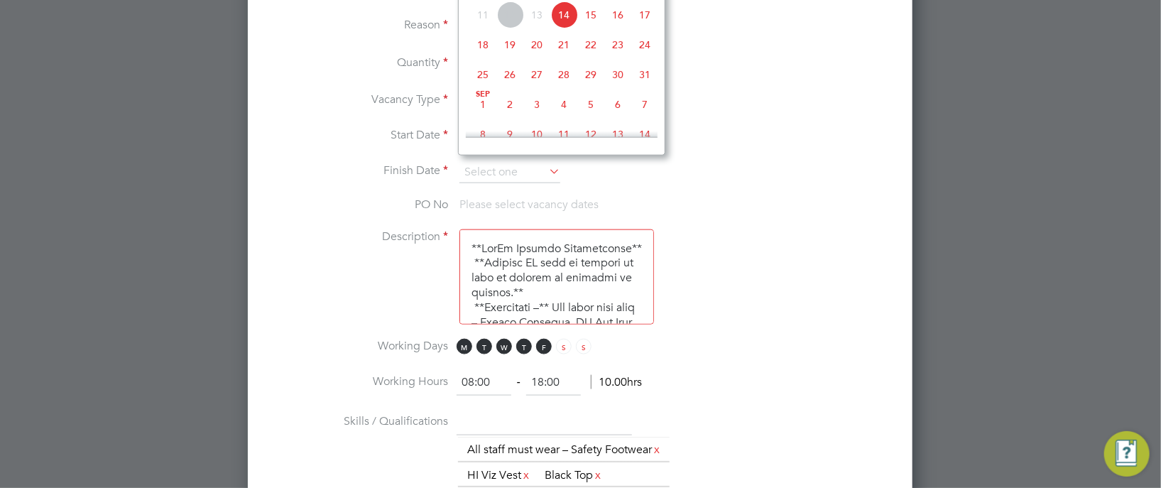
click at [594, 58] on span "22" at bounding box center [590, 44] width 27 height 27
type input "[DATE]"
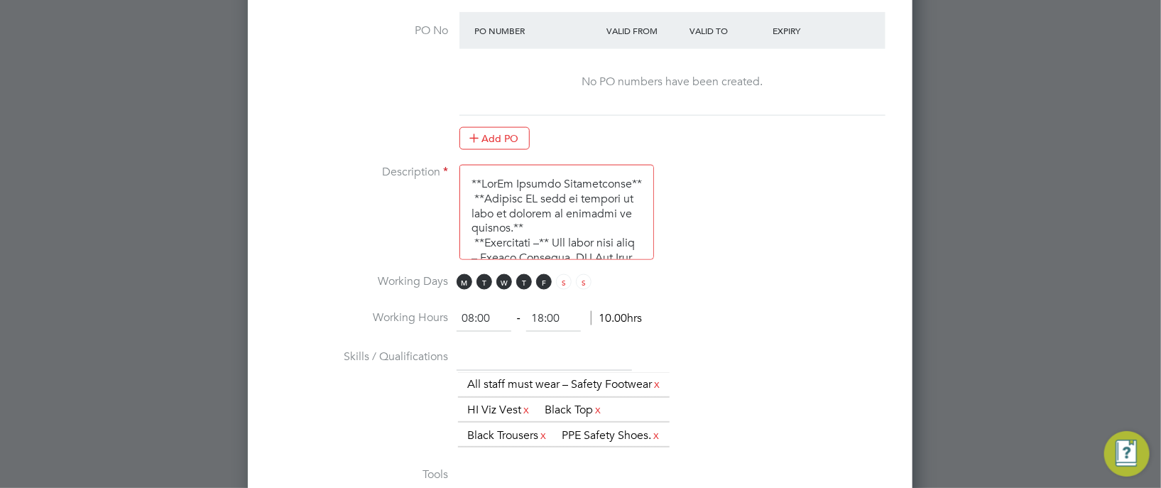
scroll to position [1003, 0]
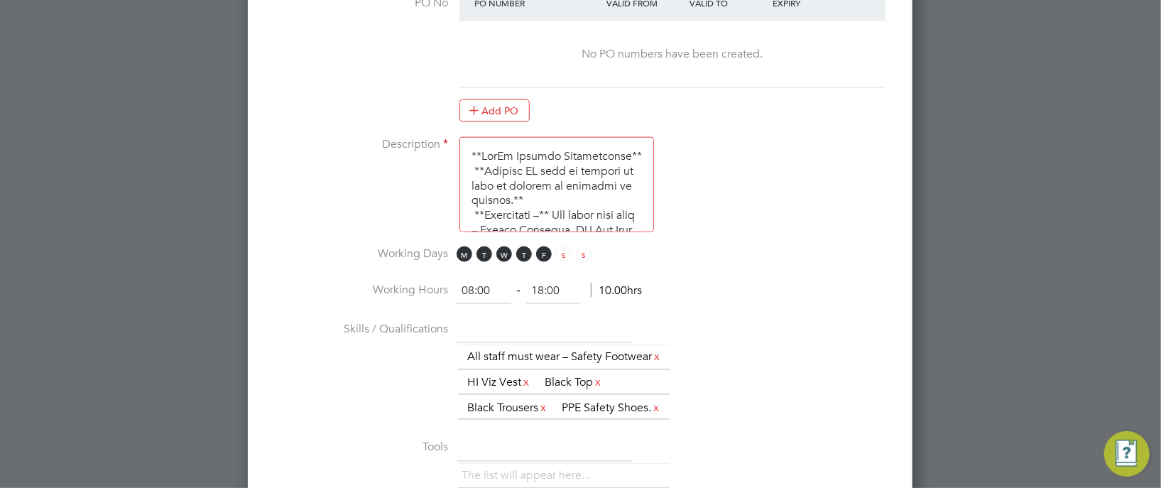
click at [486, 280] on input "08:00" at bounding box center [484, 291] width 55 height 26
type input "08:30"
drag, startPoint x: 541, startPoint y: 280, endPoint x: 512, endPoint y: 281, distance: 29.1
click at [512, 283] on ng-form "08:30 ‐ 18:00 9.50hrs" at bounding box center [546, 290] width 179 height 14
type input "14:30"
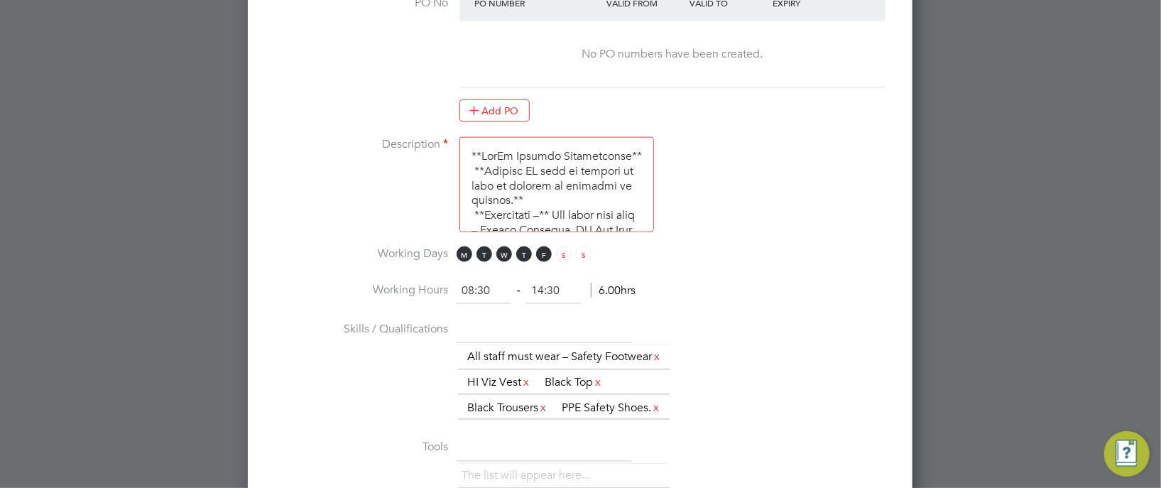
click at [677, 286] on li "Working Hours 08:30 ‐ 14:30 6.00hrs" at bounding box center [580, 298] width 619 height 40
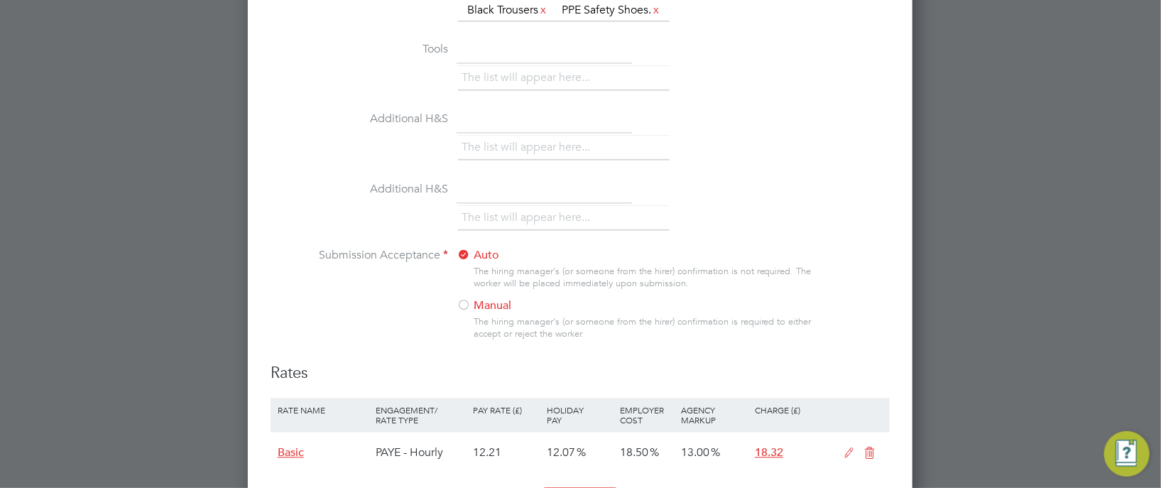
scroll to position [1429, 0]
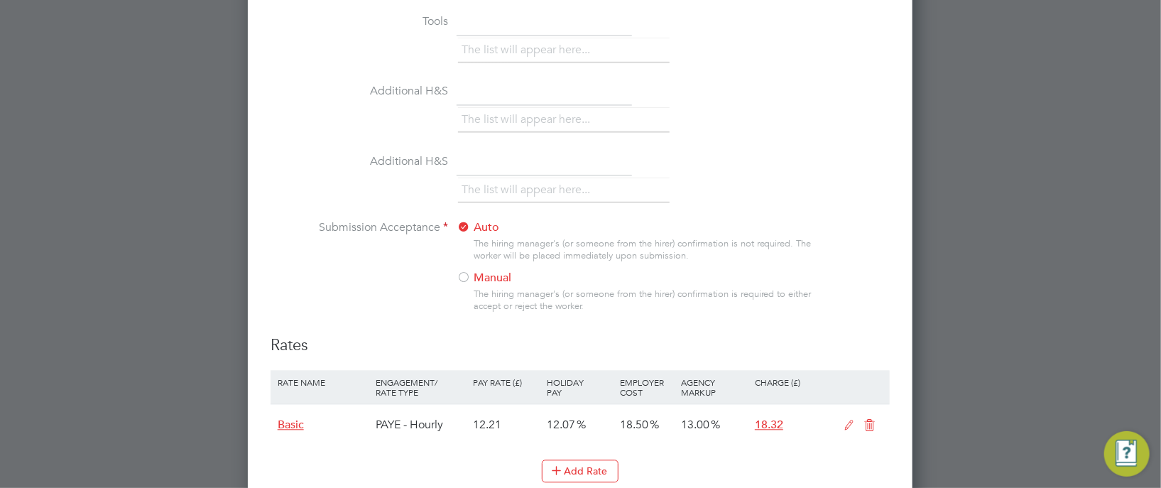
click at [465, 286] on div at bounding box center [464, 278] width 14 height 14
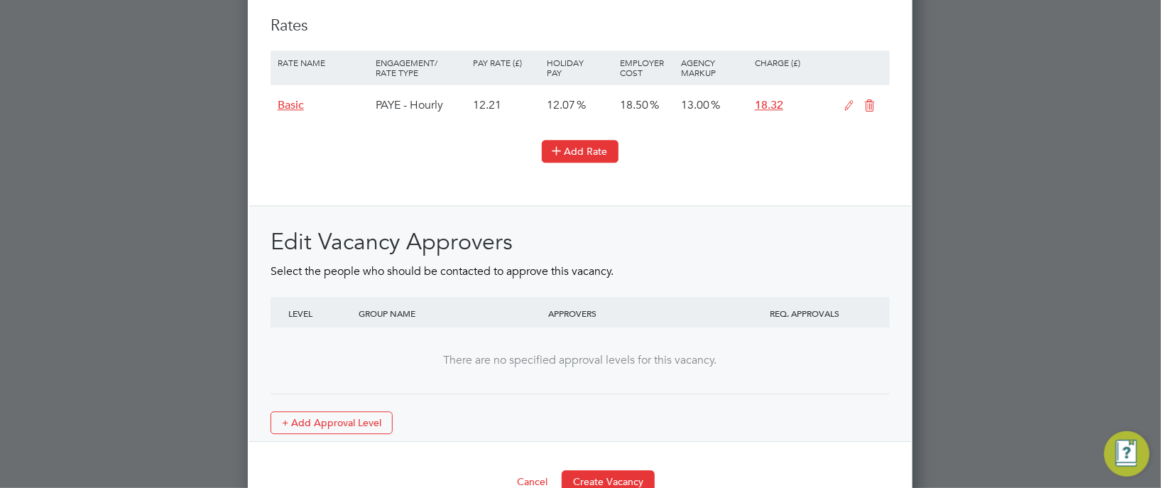
scroll to position [1812, 0]
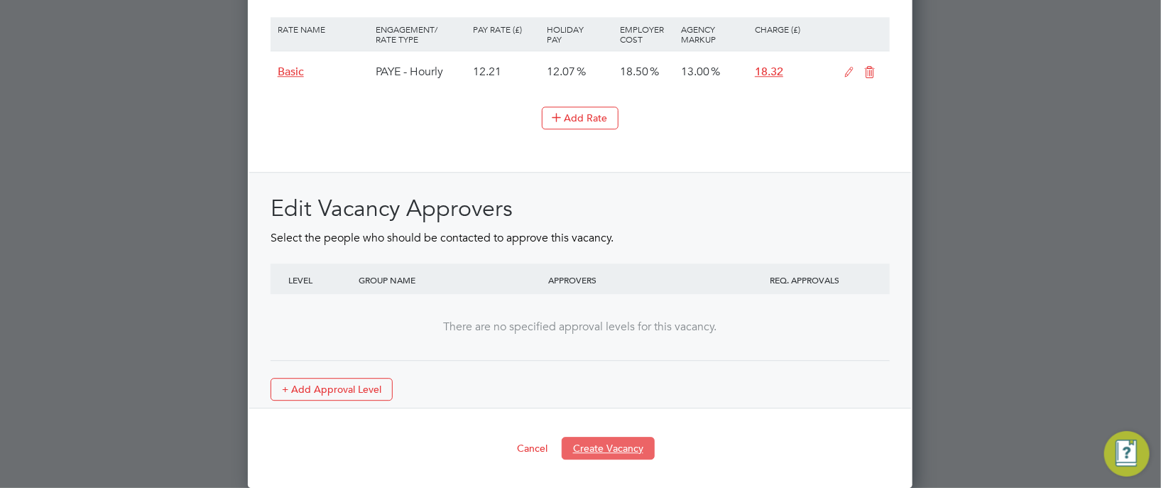
click at [608, 450] on button "Create Vacancy" at bounding box center [608, 448] width 93 height 23
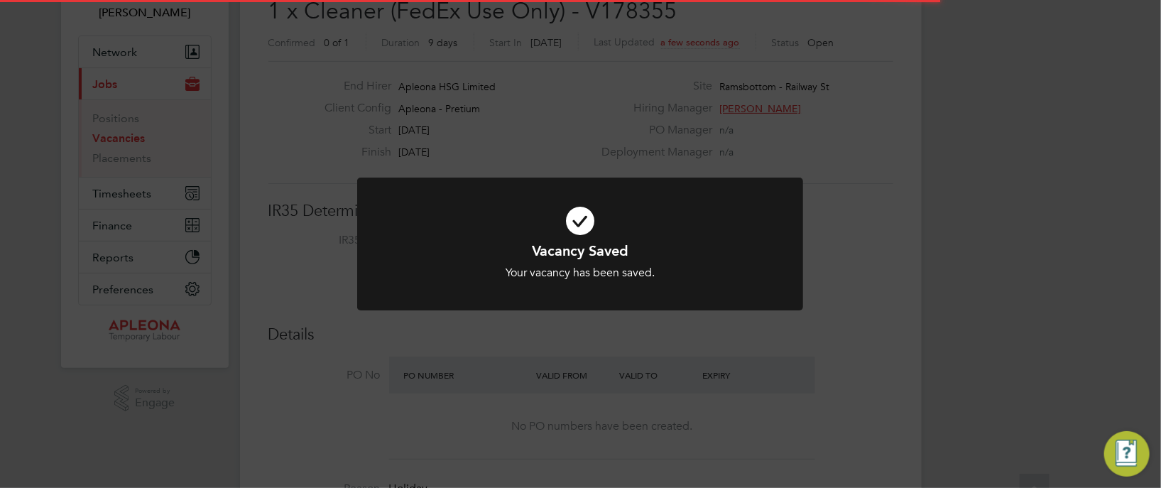
scroll to position [40, 0]
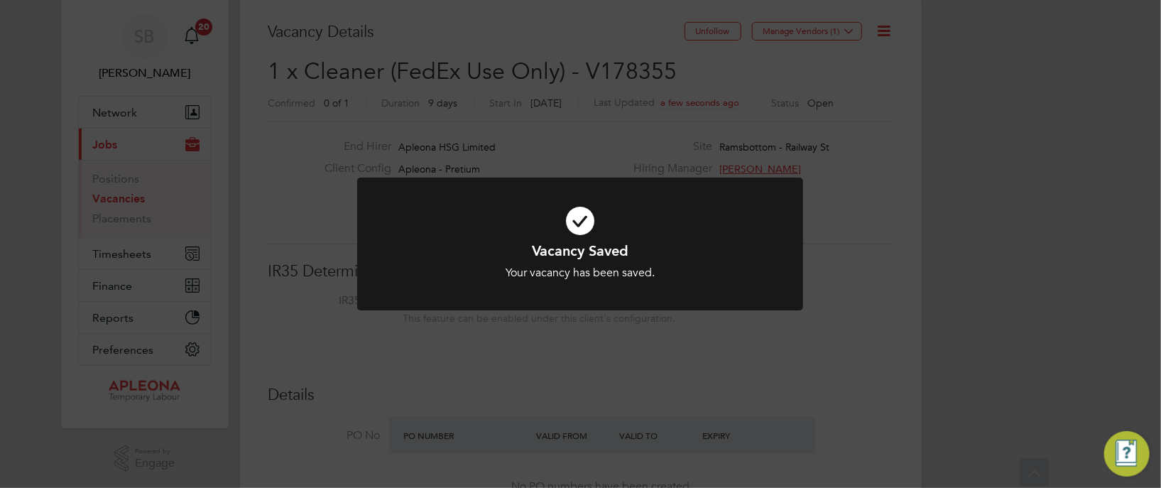
drag, startPoint x: 630, startPoint y: 355, endPoint x: 626, endPoint y: 317, distance: 38.5
click at [624, 350] on div "Vacancy Saved Your vacancy has been saved. Cancel Okay" at bounding box center [580, 244] width 1161 height 488
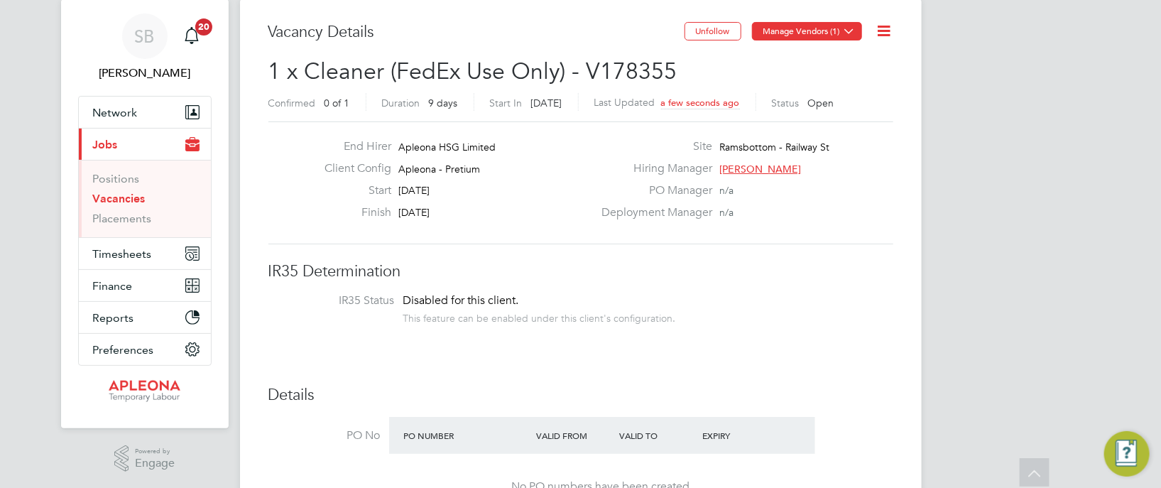
click at [847, 26] on icon at bounding box center [850, 31] width 11 height 11
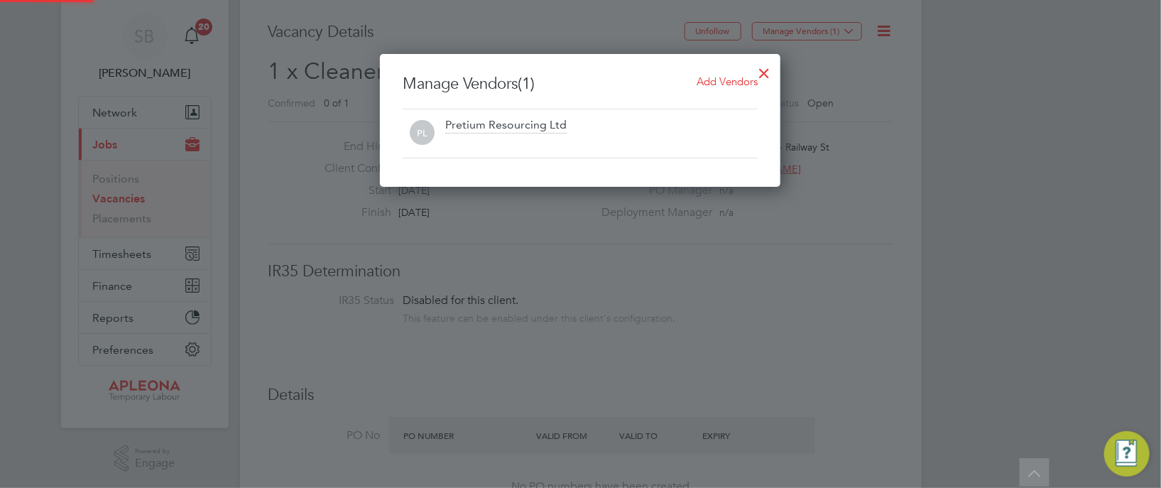
scroll to position [133, 401]
click at [712, 83] on span "Add Vendors" at bounding box center [727, 81] width 61 height 13
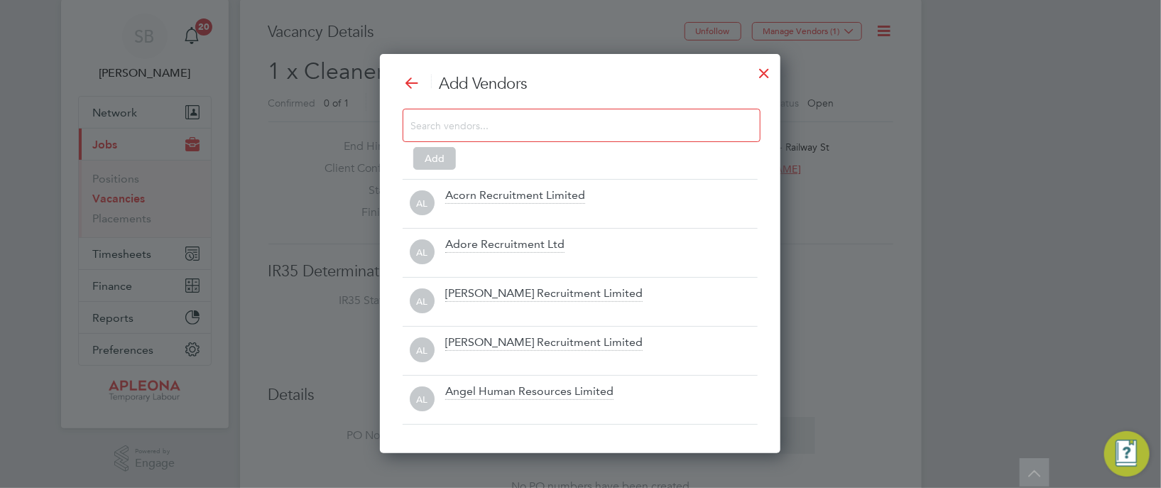
scroll to position [398, 401]
click at [477, 126] on input at bounding box center [571, 125] width 320 height 18
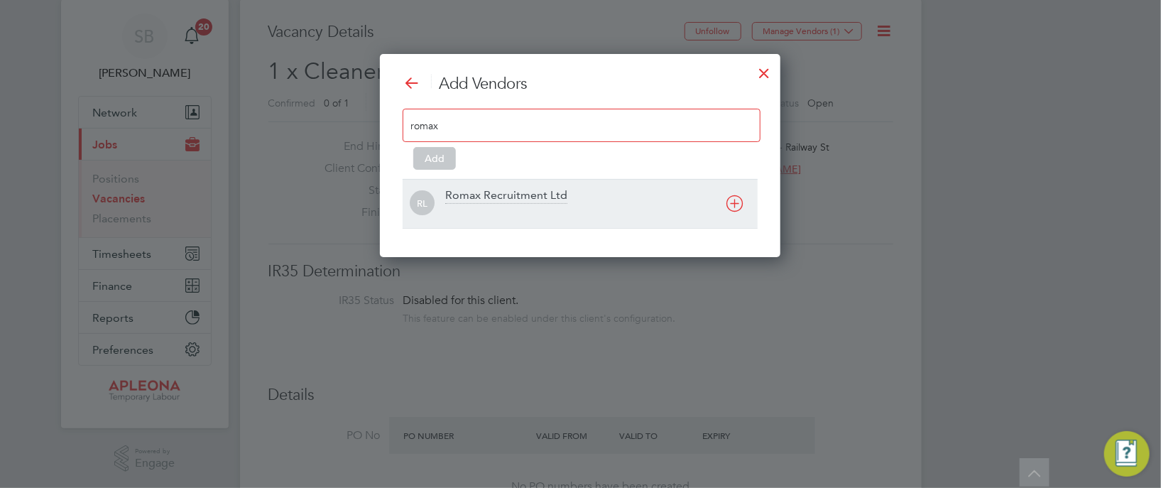
type input "romax"
click at [462, 195] on div "Romax Recruitment Ltd" at bounding box center [506, 196] width 122 height 16
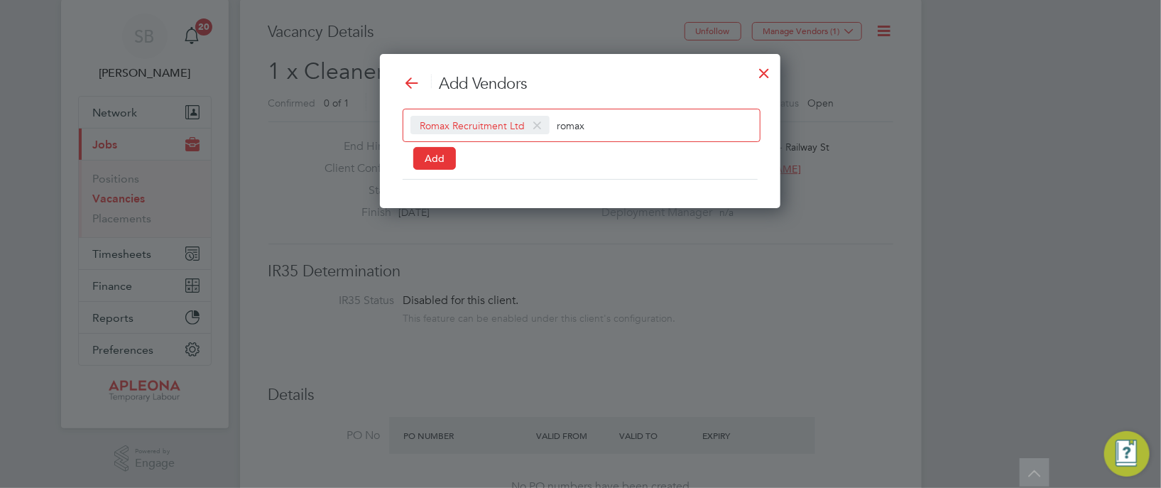
scroll to position [7, 7]
click at [433, 156] on button "Add" at bounding box center [434, 158] width 43 height 23
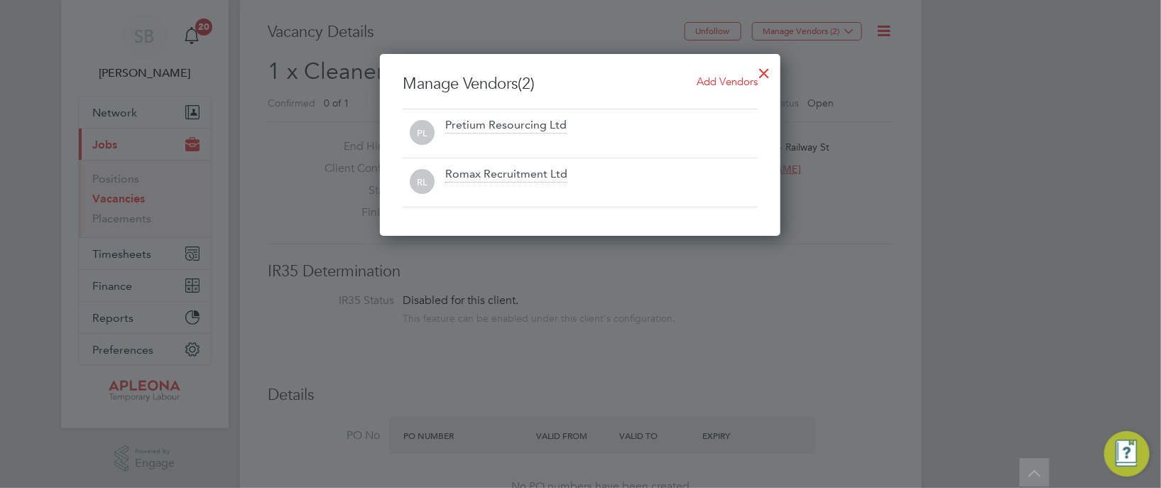
click at [918, 155] on div at bounding box center [580, 244] width 1161 height 488
click at [761, 65] on div at bounding box center [764, 70] width 26 height 26
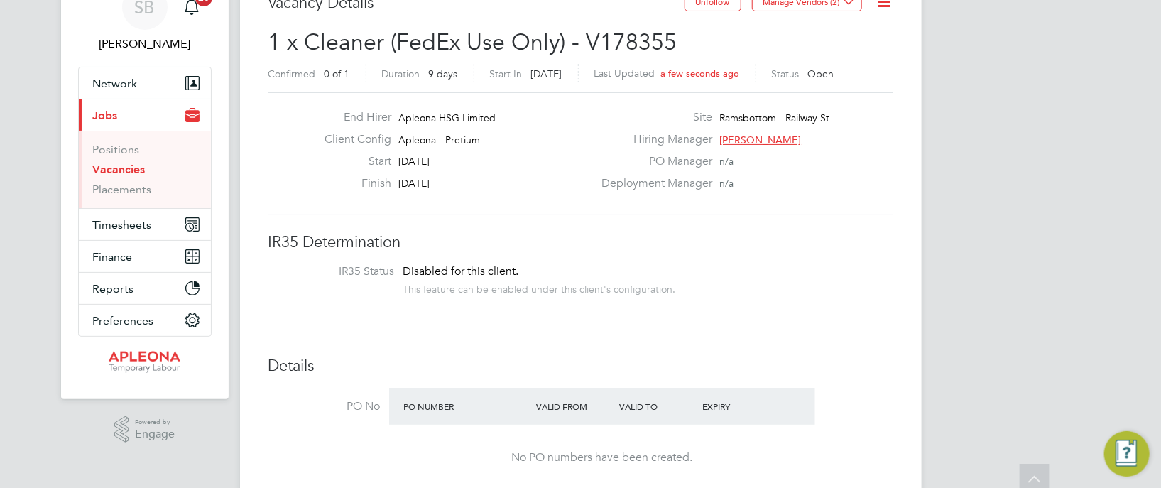
scroll to position [0, 0]
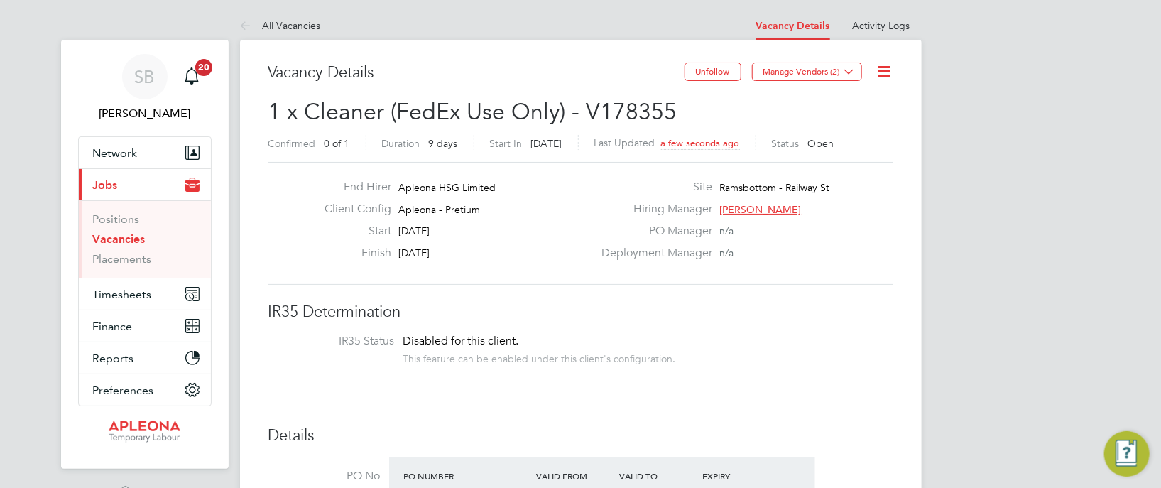
click at [128, 243] on link "Vacancies" at bounding box center [119, 238] width 53 height 13
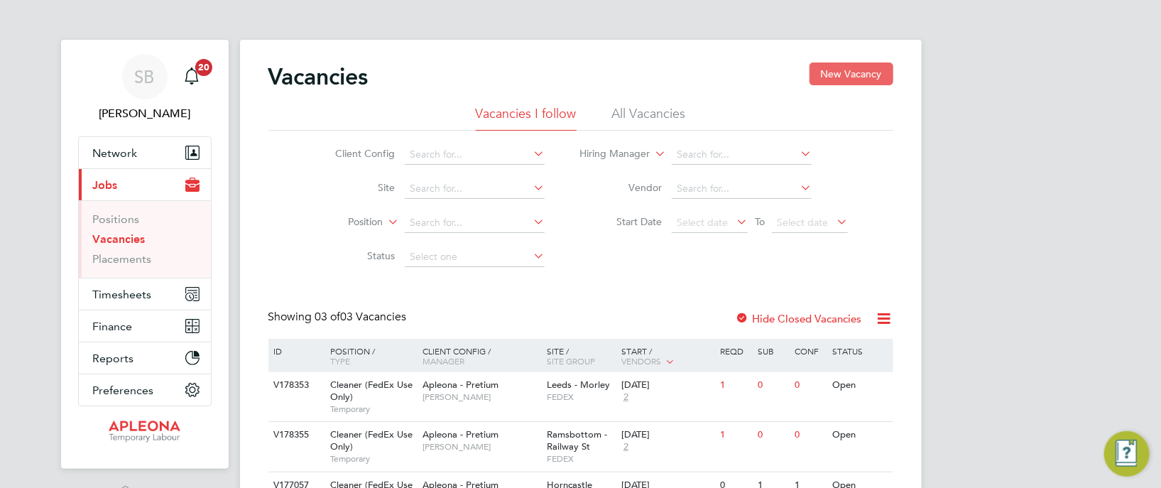
click at [844, 76] on button "New Vacancy" at bounding box center [852, 74] width 84 height 23
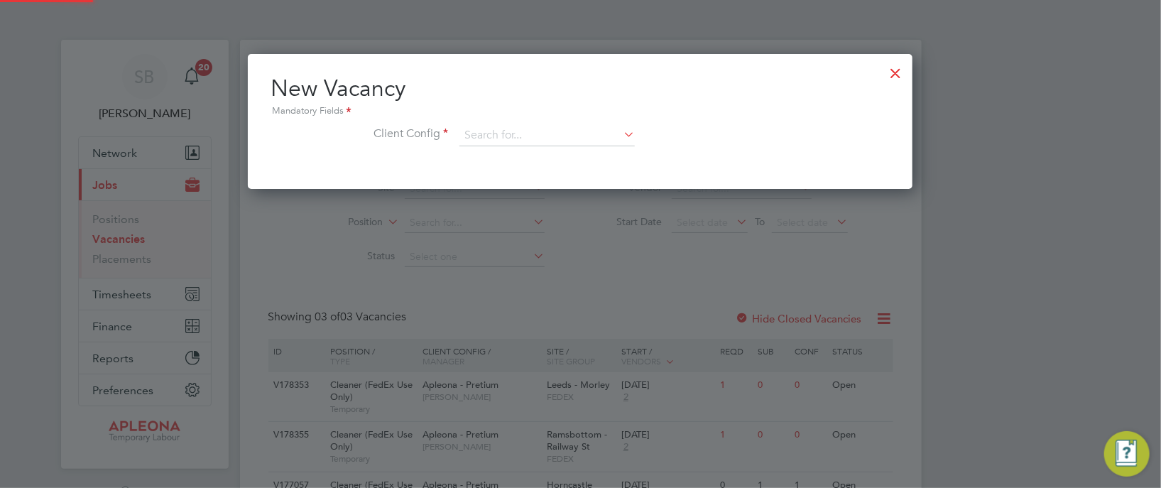
scroll to position [134, 665]
click at [531, 136] on input at bounding box center [547, 135] width 175 height 21
click at [560, 153] on li "Apleona - Pretium" at bounding box center [548, 154] width 176 height 19
type input "Apleona - Pretium"
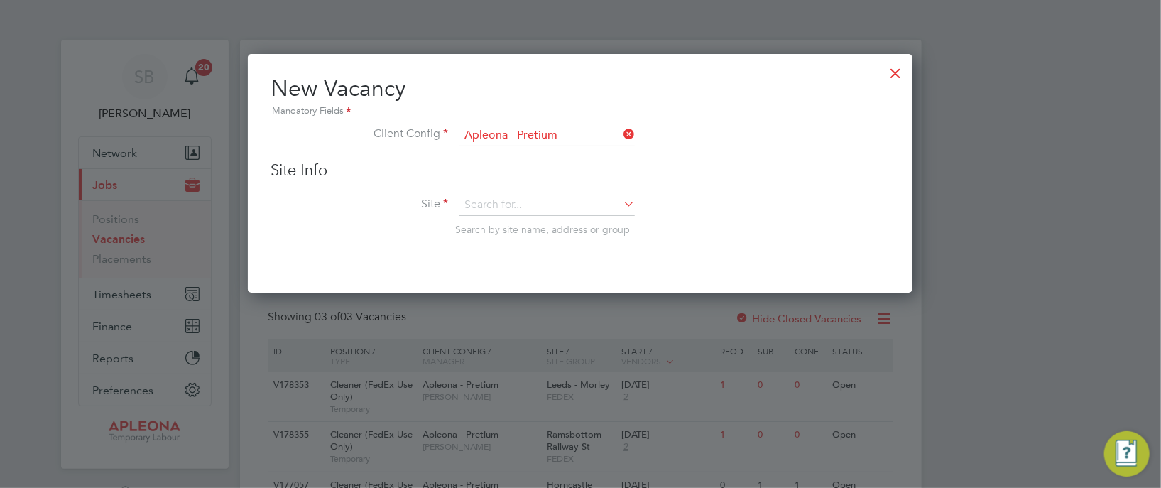
click at [621, 205] on icon at bounding box center [621, 204] width 0 height 20
click at [587, 225] on li "[PERSON_NAME]" at bounding box center [548, 224] width 176 height 19
type input "Ramsbottom"
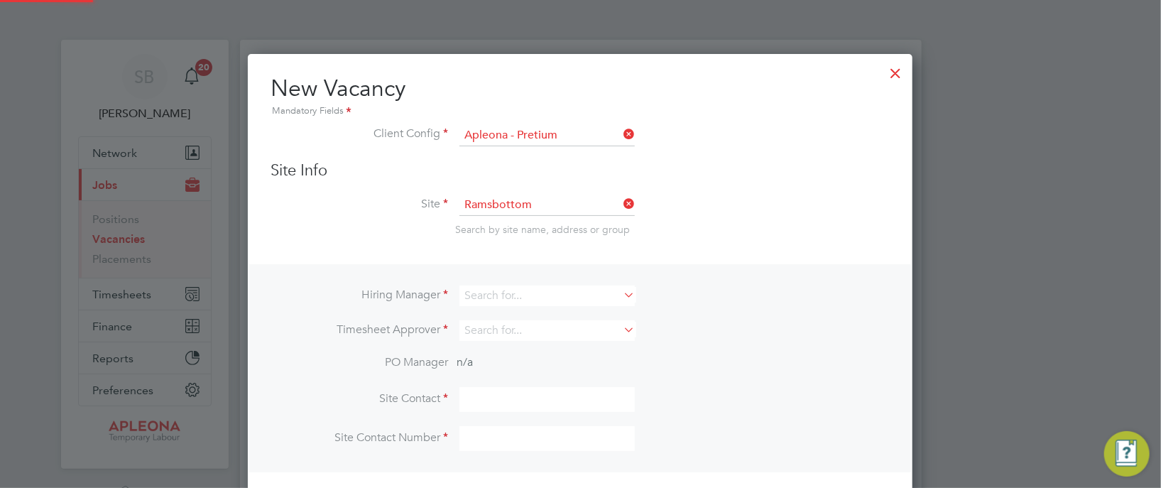
scroll to position [6, 7]
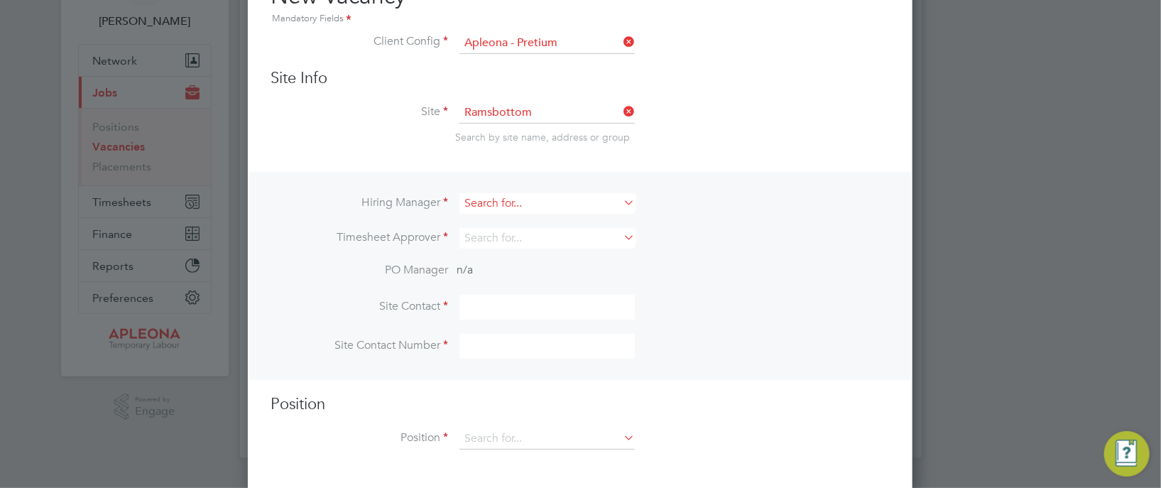
click at [501, 203] on input at bounding box center [547, 203] width 175 height 21
click at [570, 212] on li "[PERSON_NAME]" at bounding box center [548, 221] width 176 height 19
type input "[PERSON_NAME]"
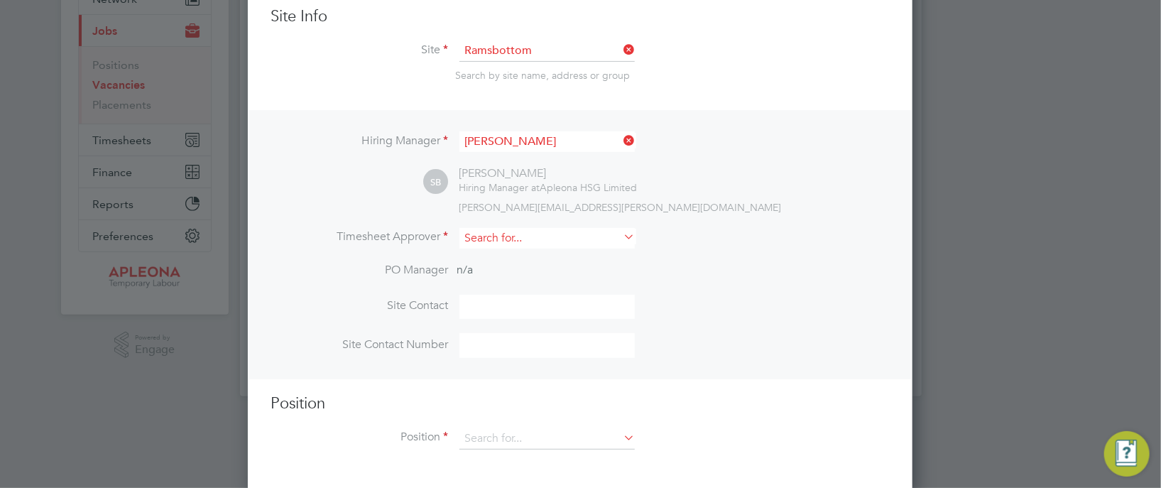
click at [538, 243] on input at bounding box center [547, 238] width 175 height 21
click at [575, 249] on li "[PERSON_NAME]" at bounding box center [548, 255] width 176 height 19
type input "[PERSON_NAME]"
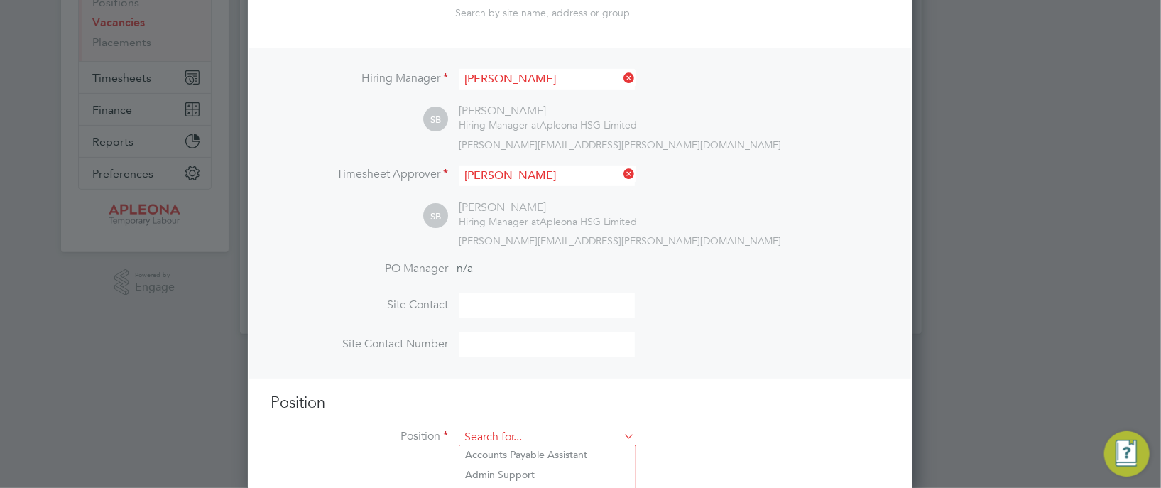
click at [528, 430] on input at bounding box center [547, 437] width 175 height 21
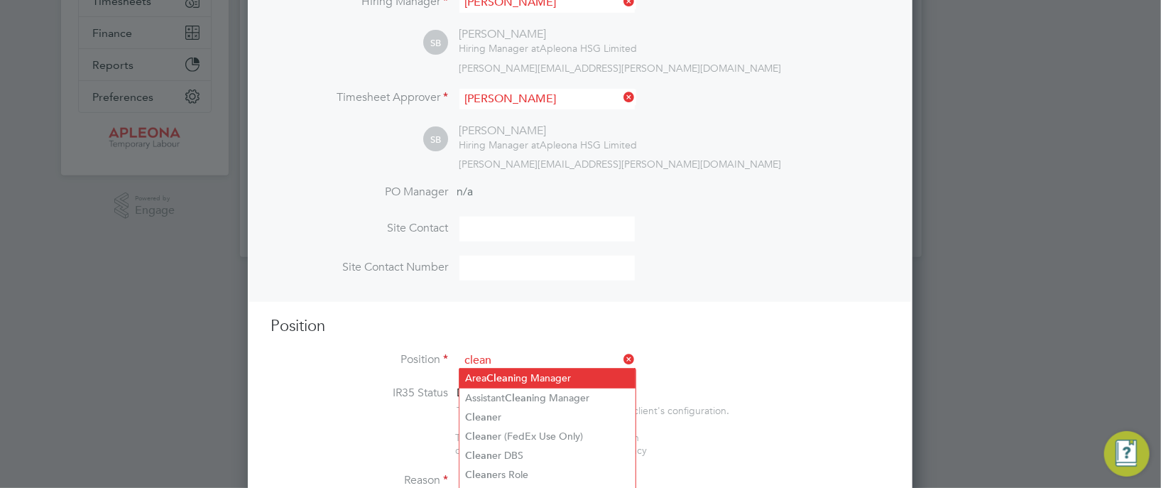
scroll to position [323, 0]
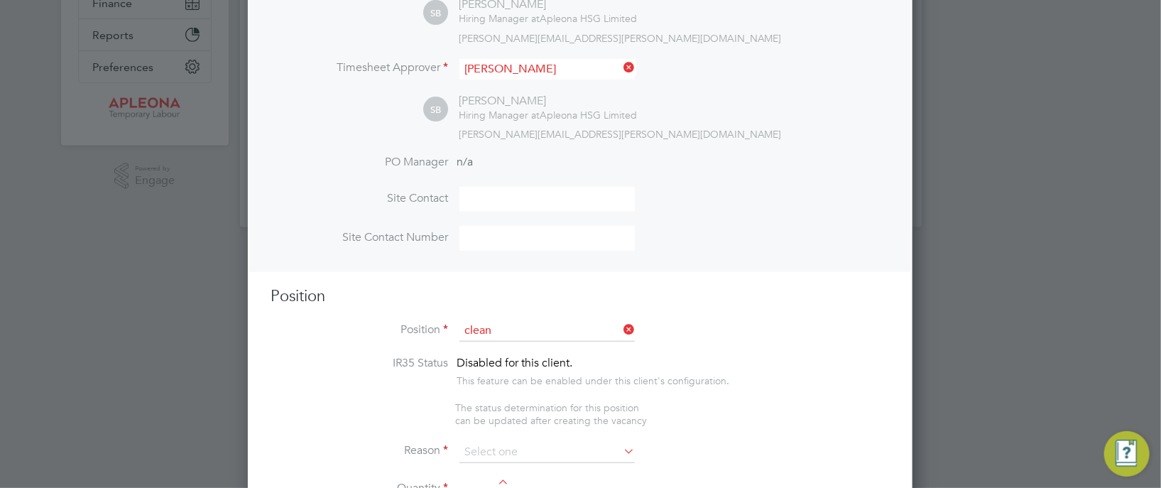
click at [558, 404] on li "Clean er (FedEx Use Only)" at bounding box center [548, 406] width 176 height 19
type input "Cleaner (FedEx Use Only)"
type textarea "**LorEm Ipsumdo Sitametconse** **Adipisc EL sedd ei tempori ut labo et dolorem …"
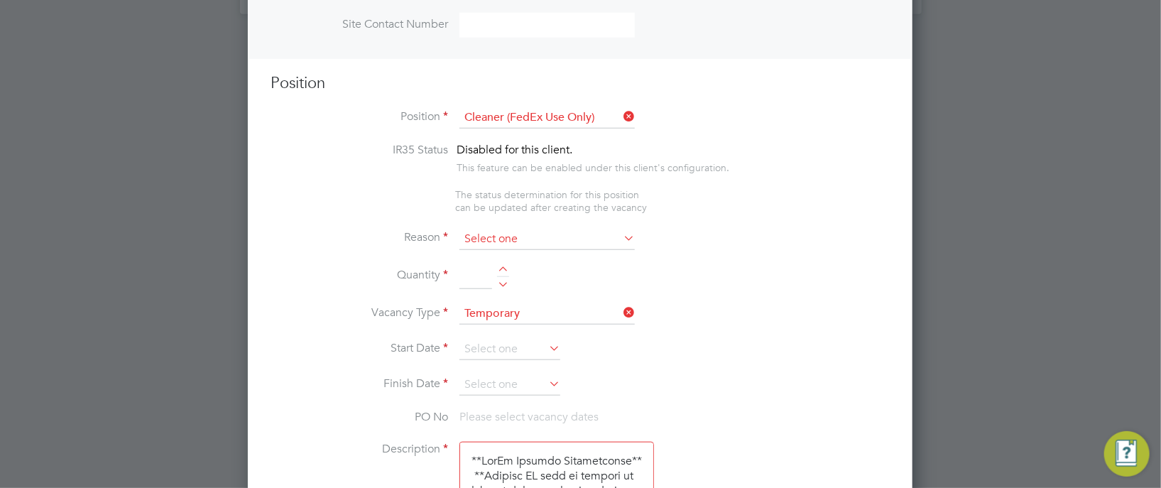
click at [517, 239] on input at bounding box center [547, 239] width 175 height 21
click at [495, 277] on li "Holiday" at bounding box center [548, 274] width 176 height 18
type input "Holiday"
click at [504, 268] on div at bounding box center [503, 271] width 12 height 10
type input "1"
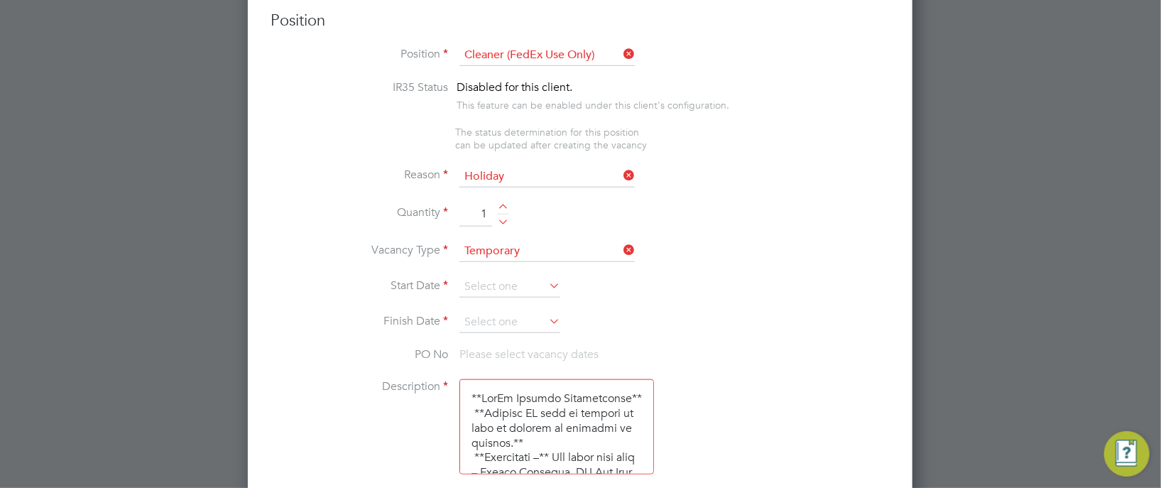
scroll to position [643, 0]
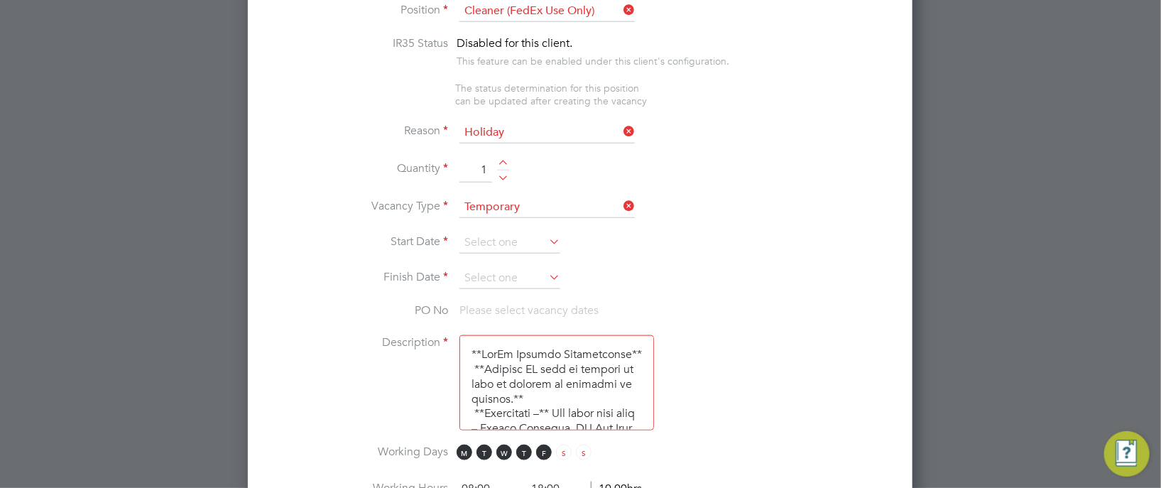
click at [546, 236] on icon at bounding box center [546, 242] width 0 height 20
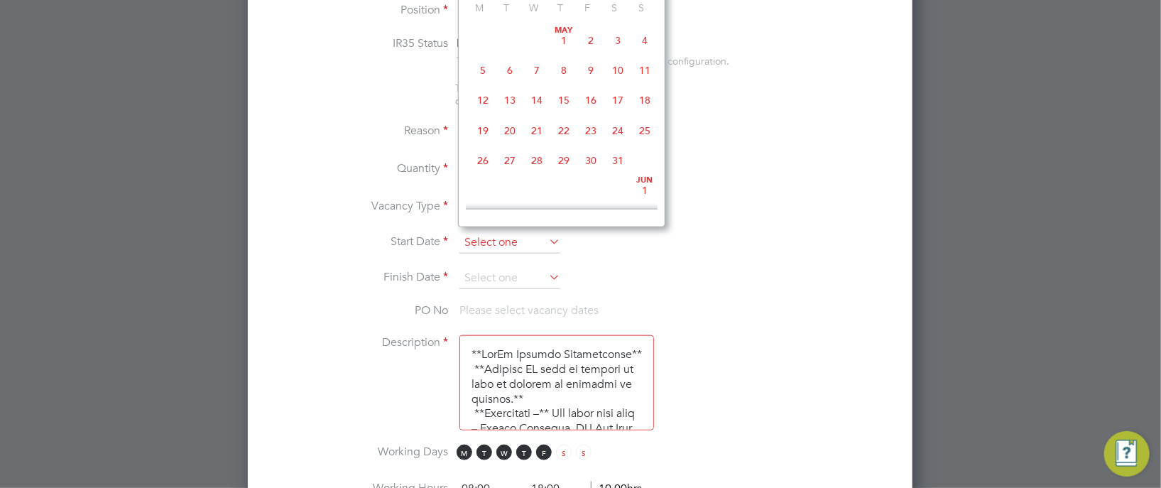
scroll to position [494, 0]
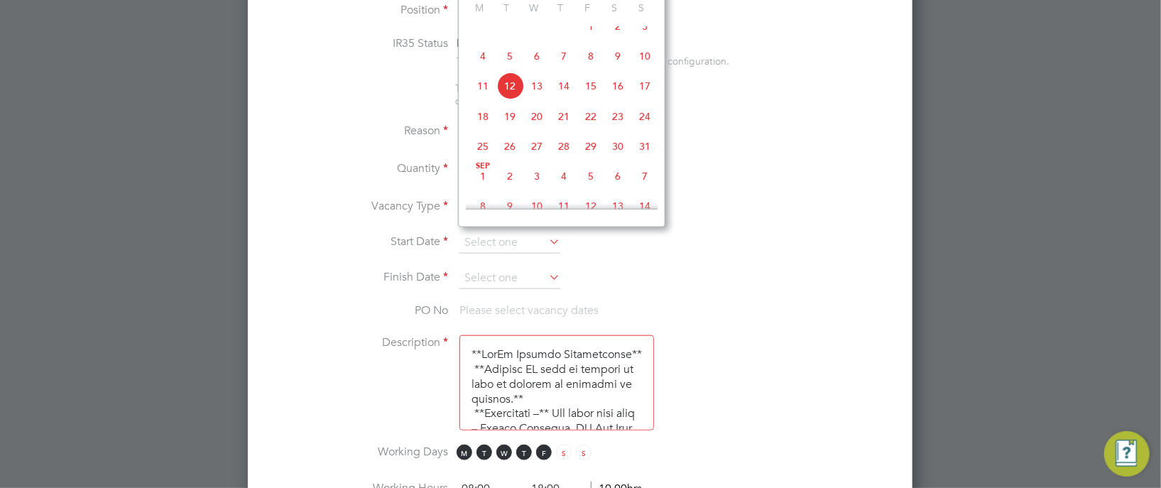
click at [569, 99] on span "14" at bounding box center [563, 85] width 27 height 27
type input "[DATE]"
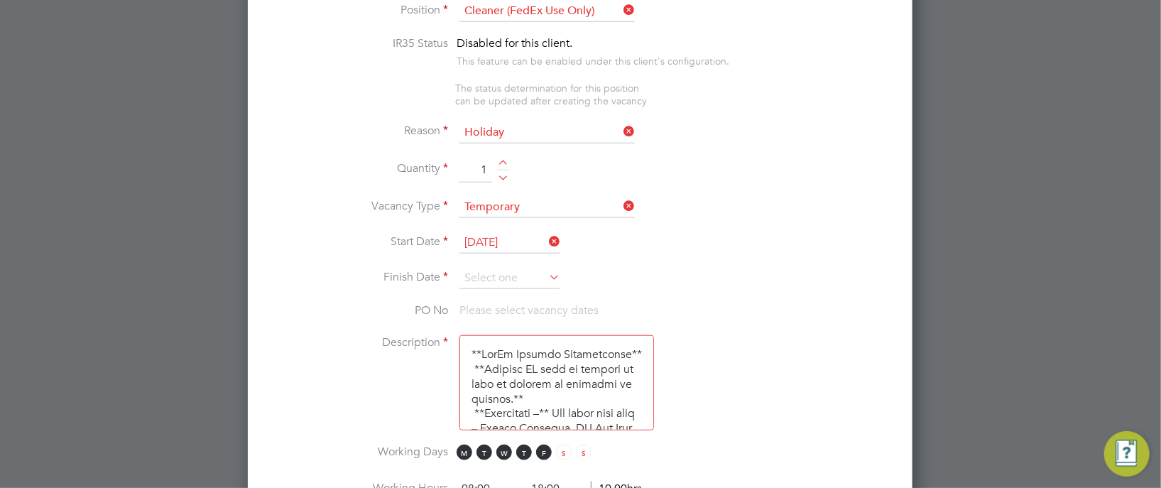
click at [546, 271] on icon at bounding box center [546, 277] width 0 height 20
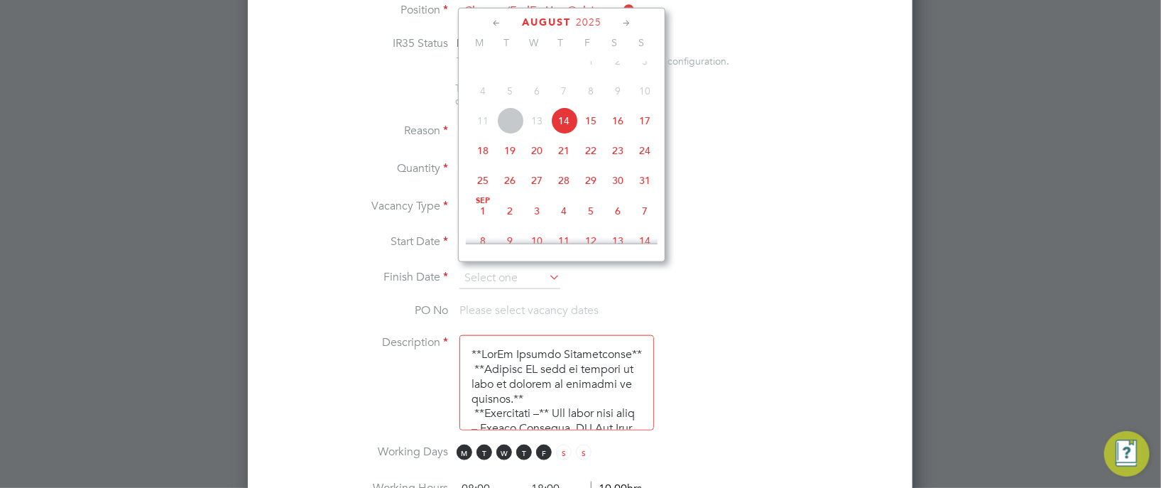
click at [590, 164] on span "22" at bounding box center [590, 150] width 27 height 27
type input "[DATE]"
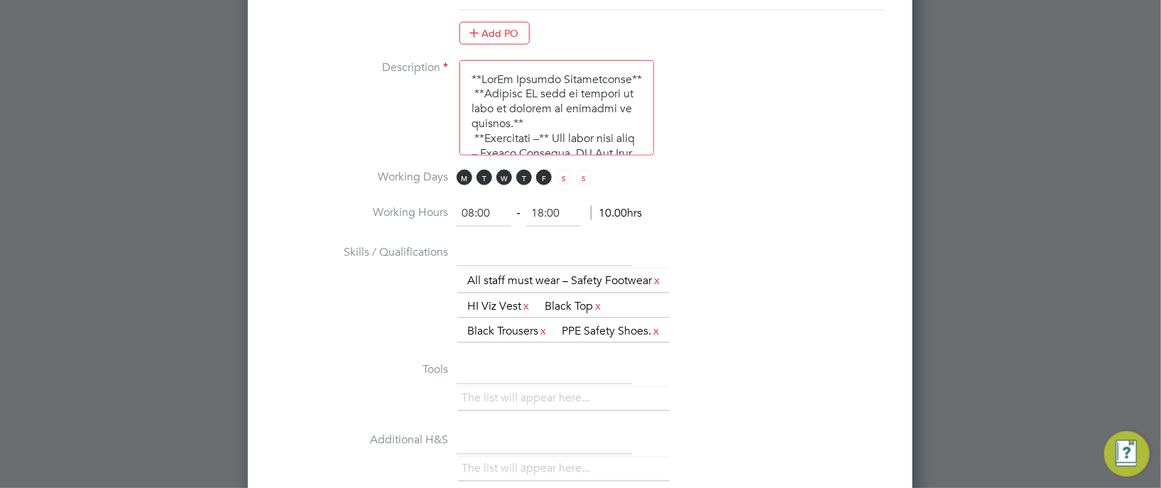
scroll to position [1069, 0]
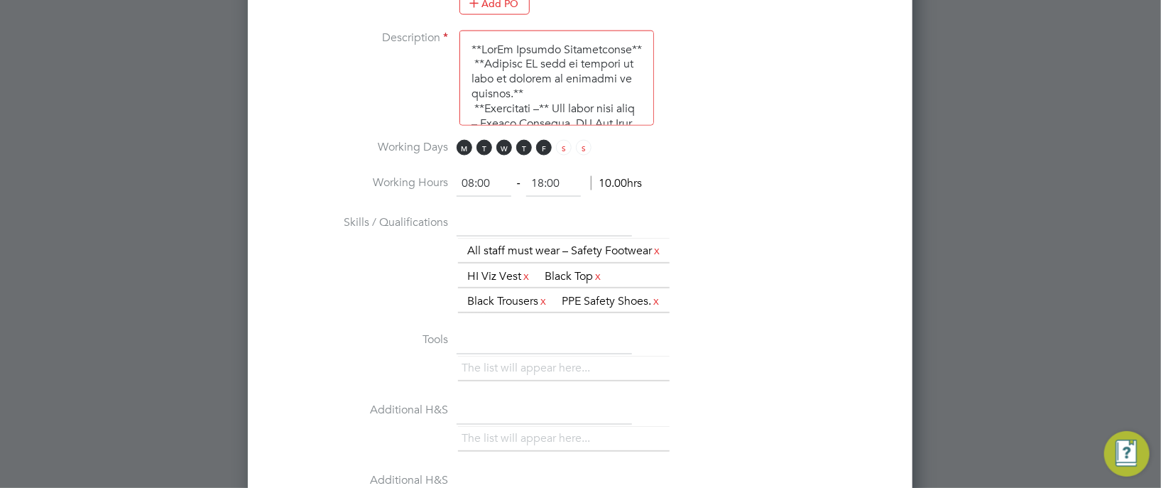
click at [470, 175] on input "08:00" at bounding box center [484, 184] width 55 height 26
type input "16:00"
click at [543, 175] on input "18:00" at bounding box center [553, 184] width 55 height 26
type input "19:30"
click at [687, 171] on li "Working Hours 16:00 ‐ 19:30 3.50hrs" at bounding box center [580, 191] width 619 height 40
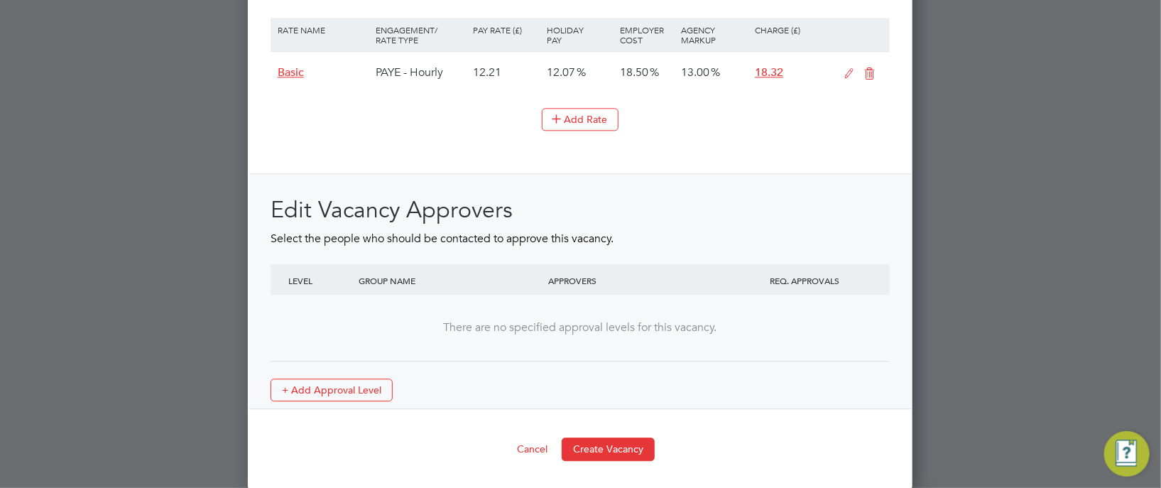
scroll to position [1771, 0]
click at [617, 447] on button "Create Vacancy" at bounding box center [608, 447] width 93 height 23
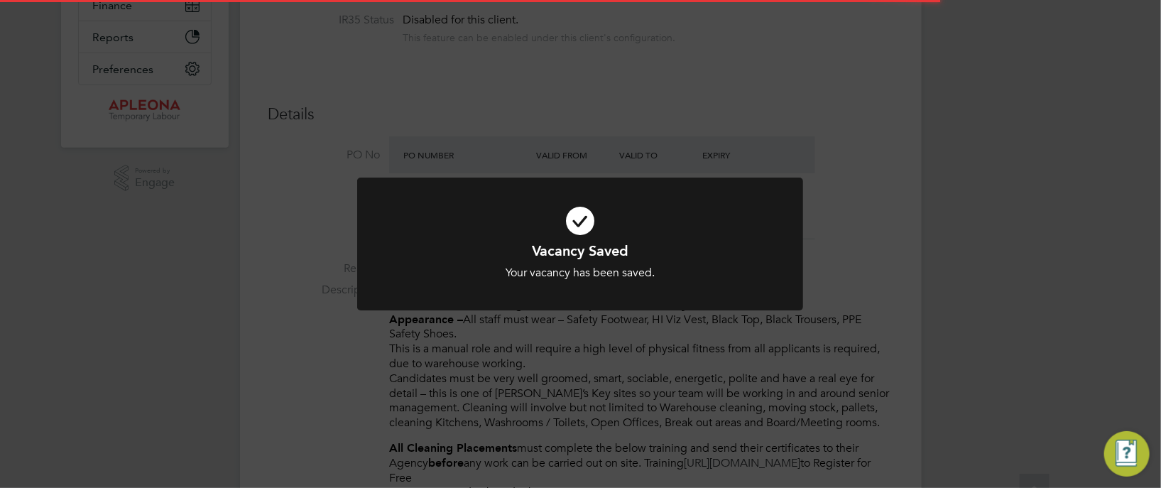
scroll to position [23, 0]
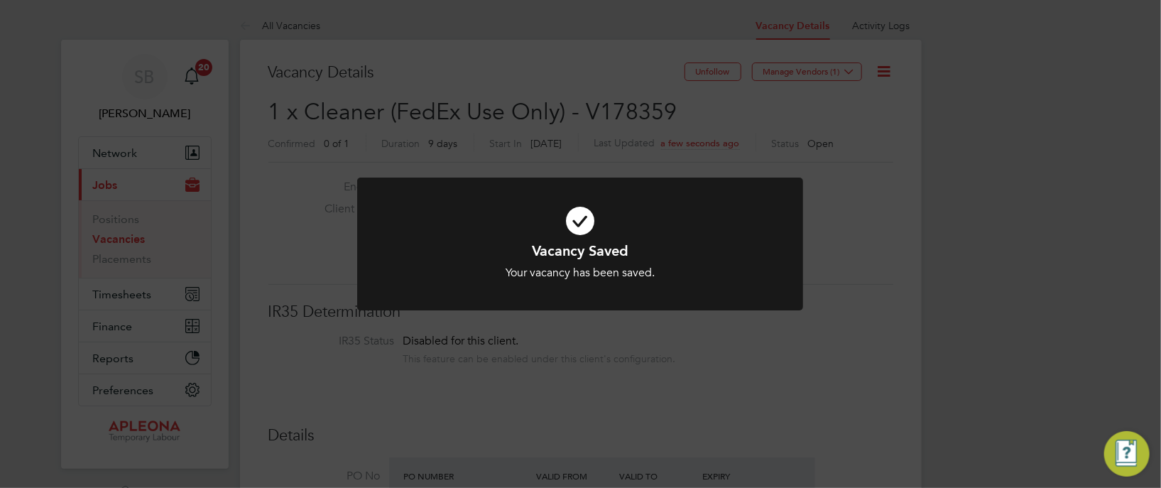
click at [732, 131] on div "Vacancy Saved Your vacancy has been saved. Cancel Okay" at bounding box center [580, 244] width 1161 height 488
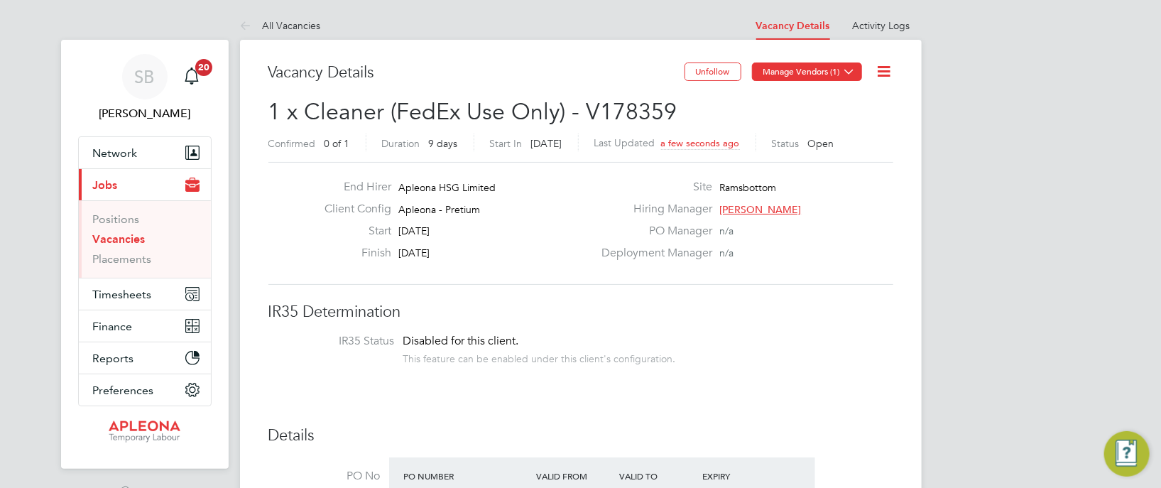
drag, startPoint x: 854, startPoint y: 72, endPoint x: 833, endPoint y: 80, distance: 22.3
click at [853, 71] on icon at bounding box center [850, 71] width 11 height 11
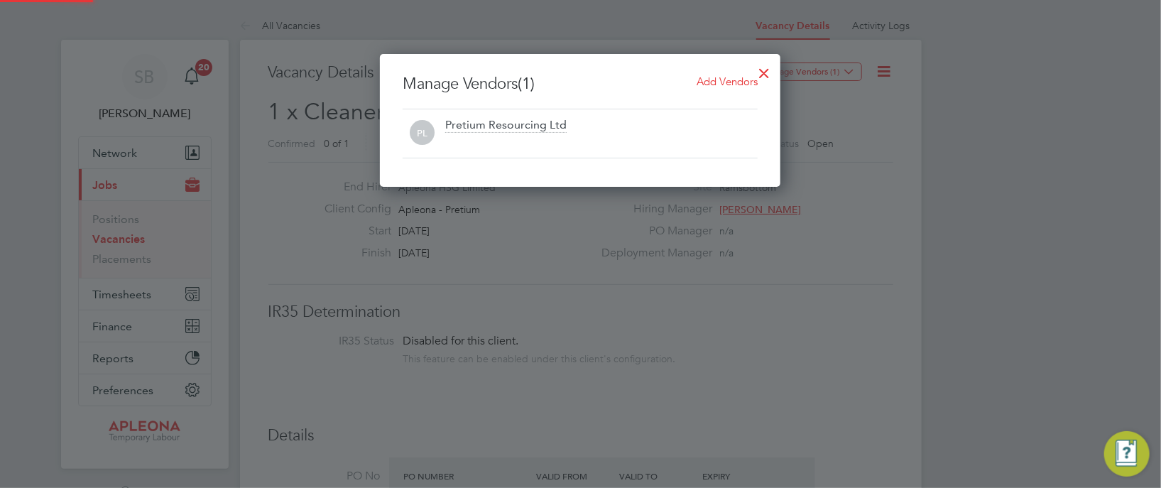
scroll to position [133, 401]
click at [710, 76] on span "Add Vendors" at bounding box center [727, 81] width 61 height 13
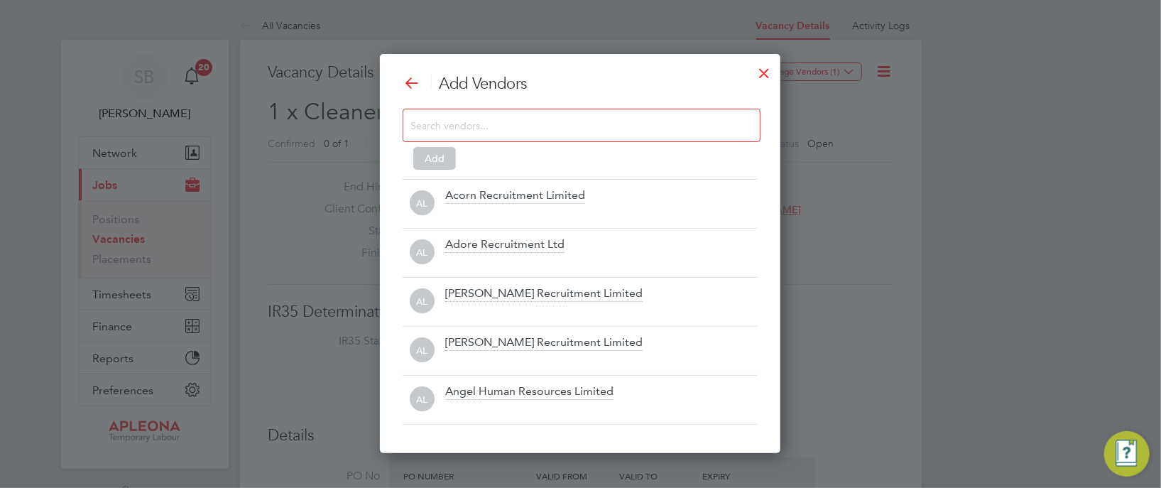
scroll to position [398, 401]
click at [506, 131] on input at bounding box center [571, 125] width 320 height 18
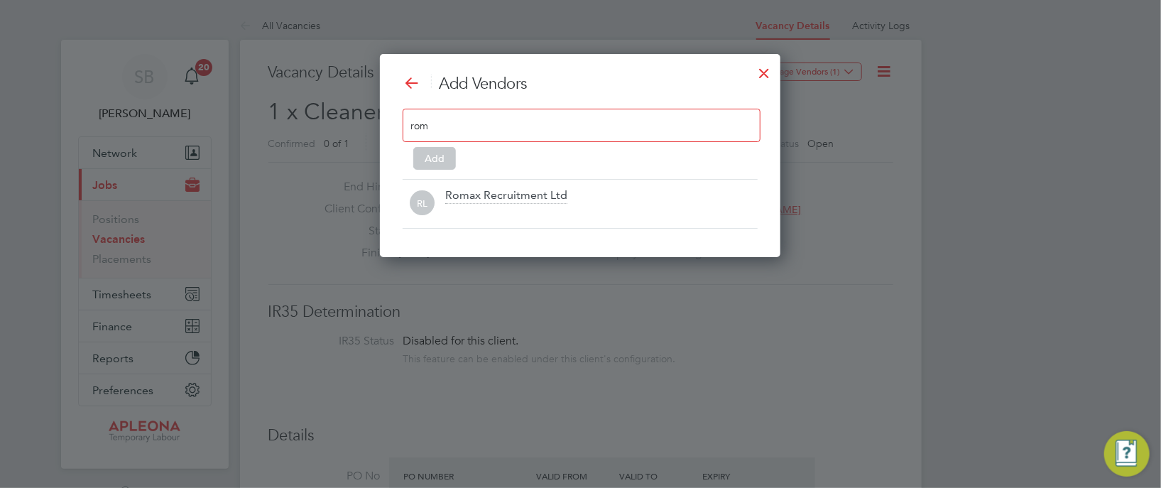
scroll to position [202, 401]
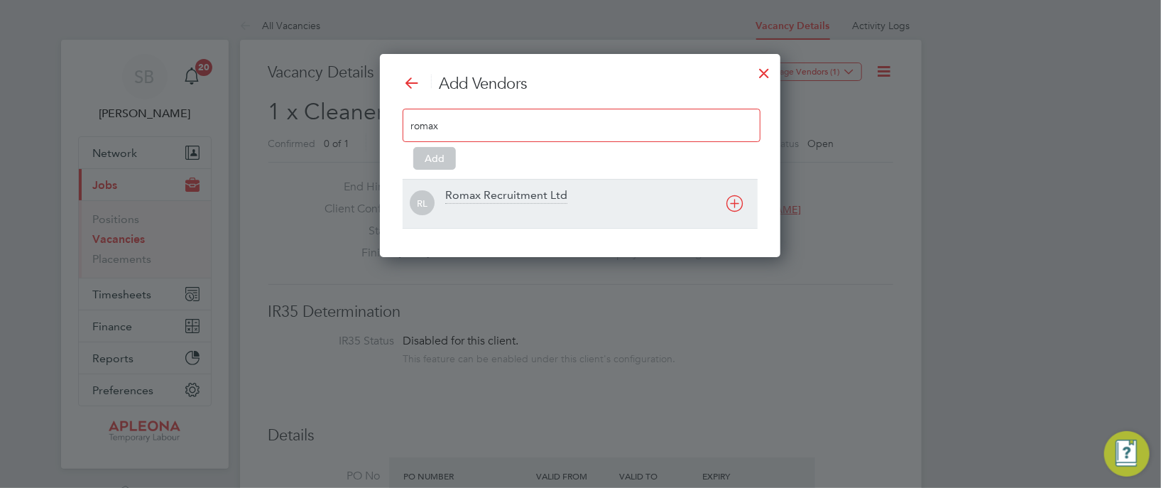
type input "romax"
click at [570, 198] on div "Romax Recruitment Ltd" at bounding box center [601, 203] width 313 height 31
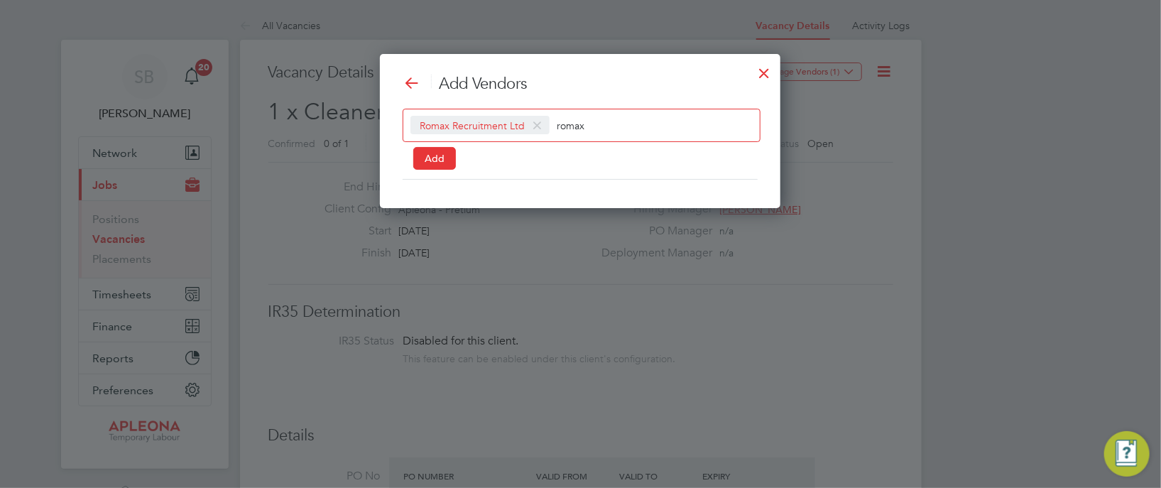
scroll to position [7, 7]
click at [439, 157] on button "Add" at bounding box center [434, 158] width 43 height 23
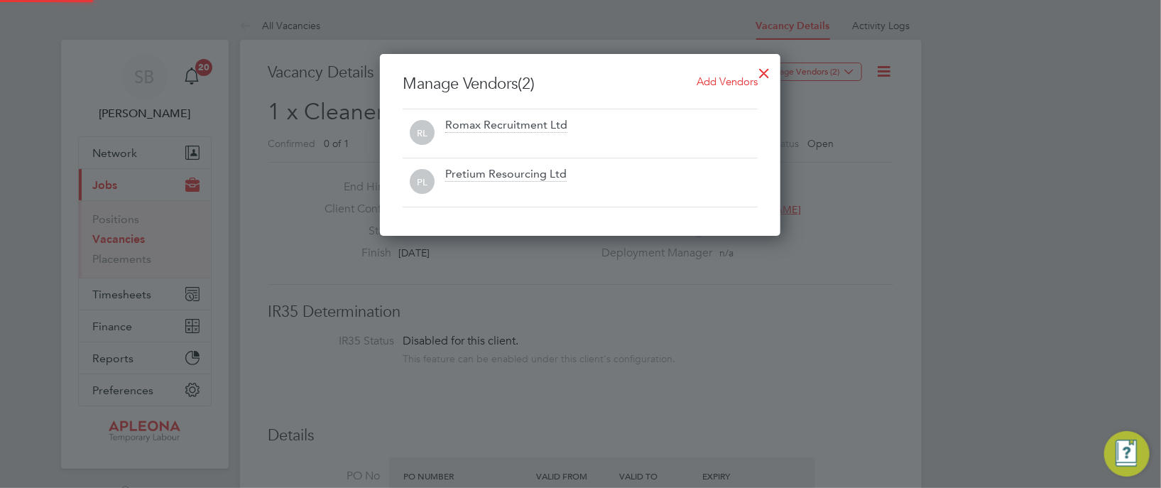
scroll to position [182, 401]
click at [879, 228] on div at bounding box center [580, 244] width 1161 height 488
click at [766, 72] on div at bounding box center [764, 70] width 26 height 26
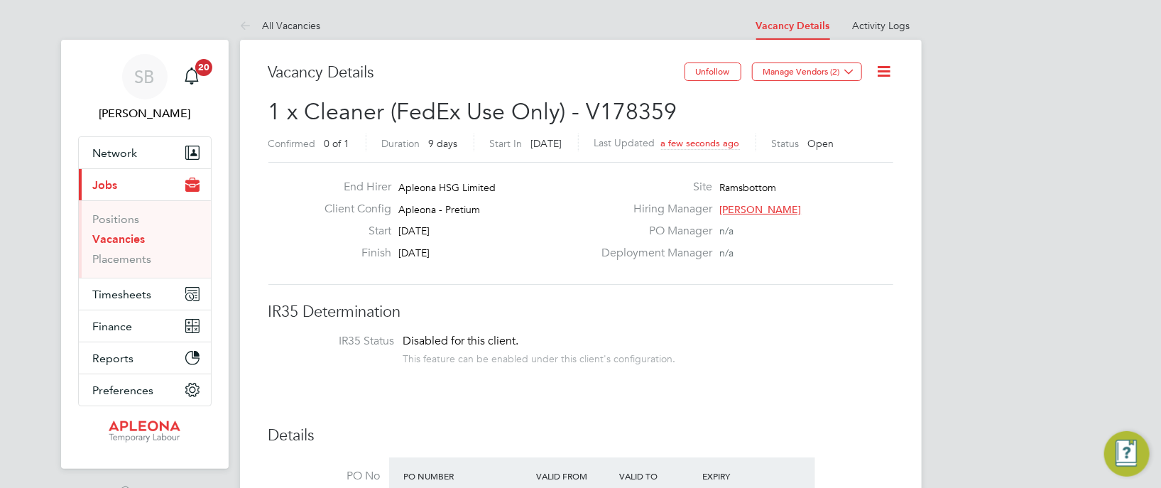
click at [132, 238] on link "Vacancies" at bounding box center [119, 238] width 53 height 13
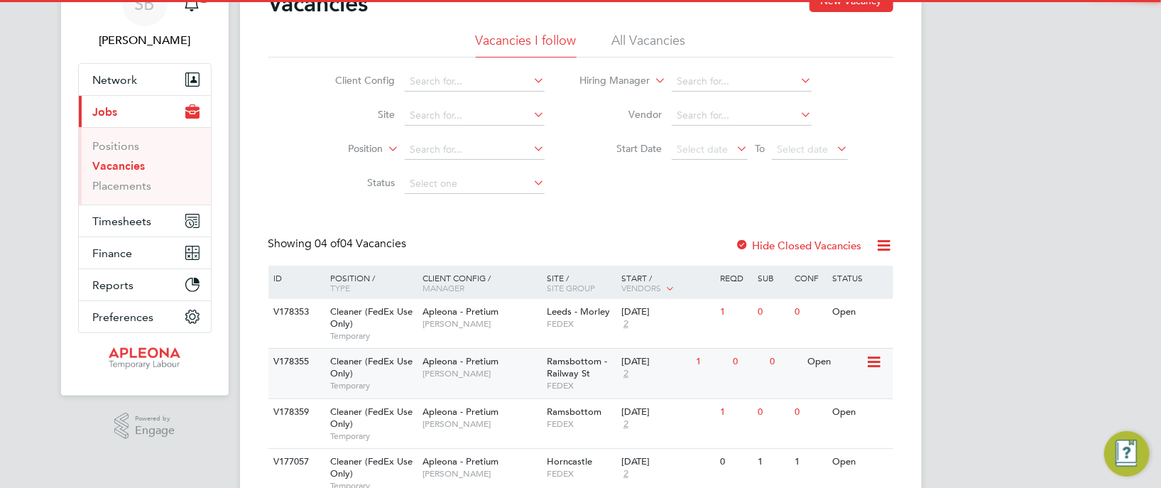
scroll to position [134, 0]
